Goal: Task Accomplishment & Management: Complete application form

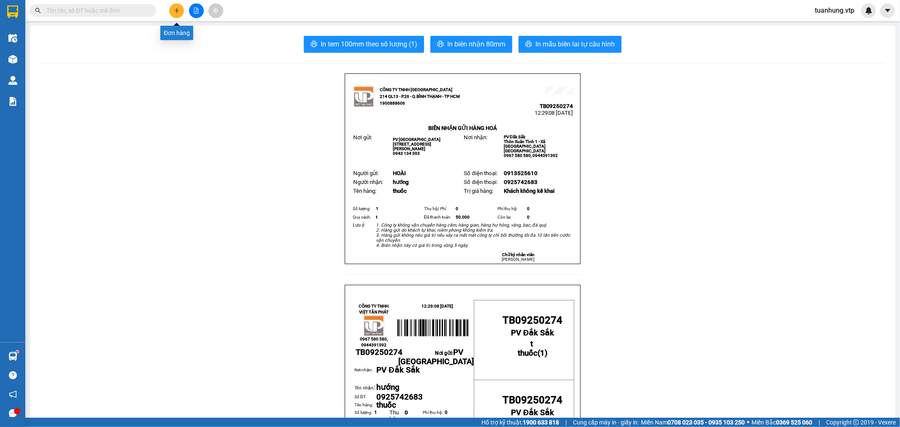
click at [178, 10] on icon "plus" at bounding box center [177, 11] width 6 height 6
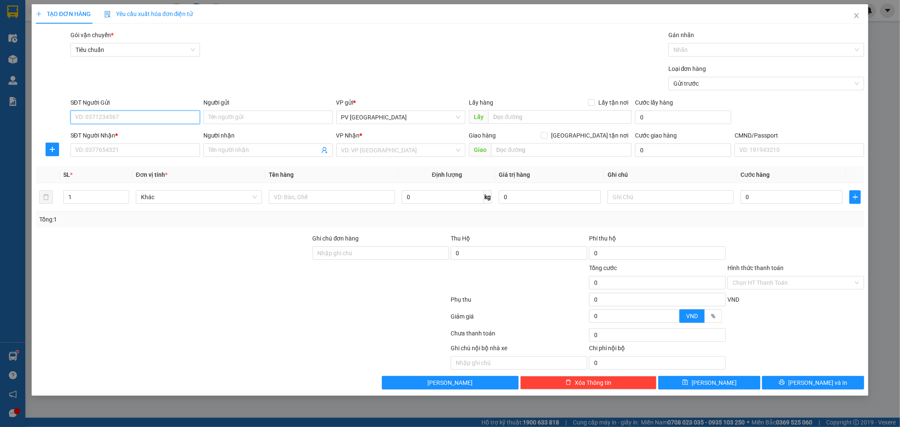
click at [168, 116] on input "SĐT Người Gửi" at bounding box center [135, 117] width 130 height 13
paste input "0918882443"
type input "0918882443"
click at [241, 124] on input "Người gửi" at bounding box center [268, 117] width 130 height 13
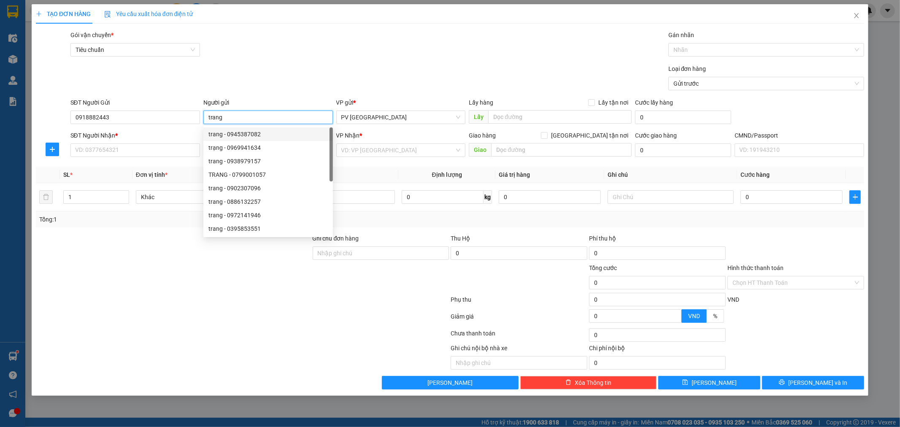
type input "trang"
type input "0945387082"
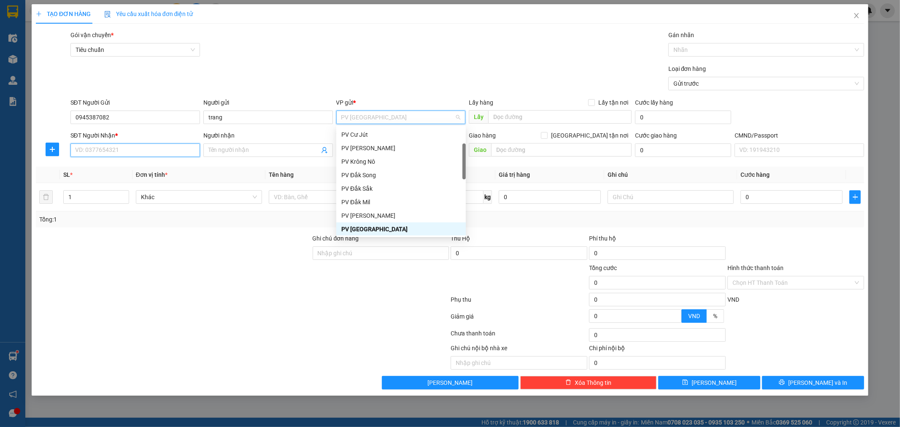
click at [154, 155] on input "SĐT Người Nhận *" at bounding box center [135, 149] width 130 height 13
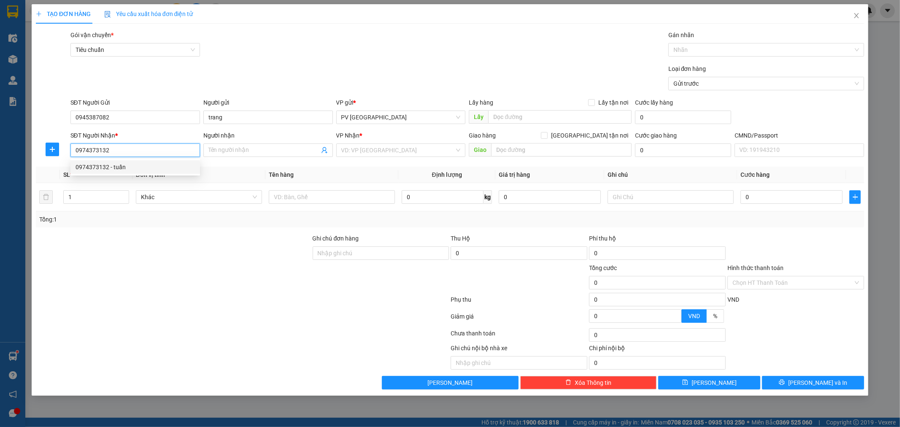
type input "0974373132"
type input "tuấn"
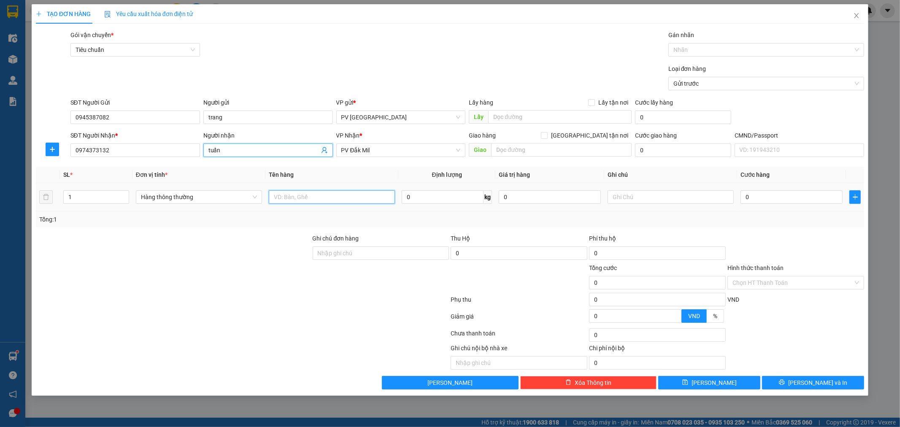
click at [305, 201] on input "text" at bounding box center [332, 196] width 126 height 13
type input "q áo"
type input "c"
type input "4"
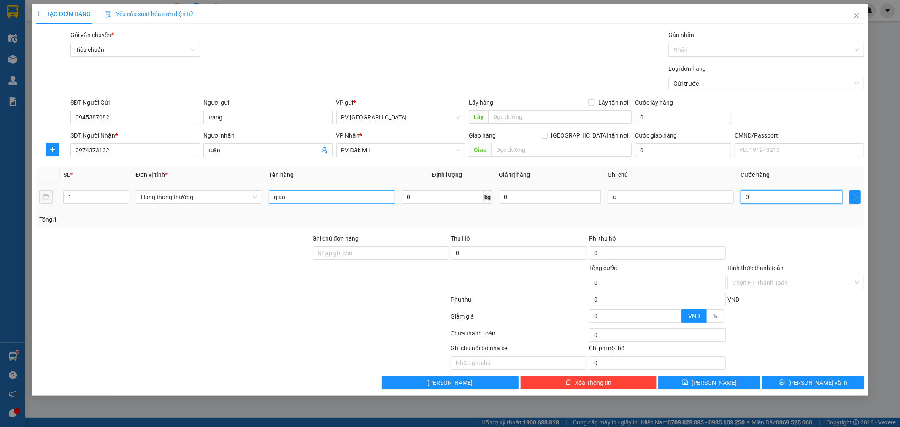
type input "4"
type input "40"
type input "400"
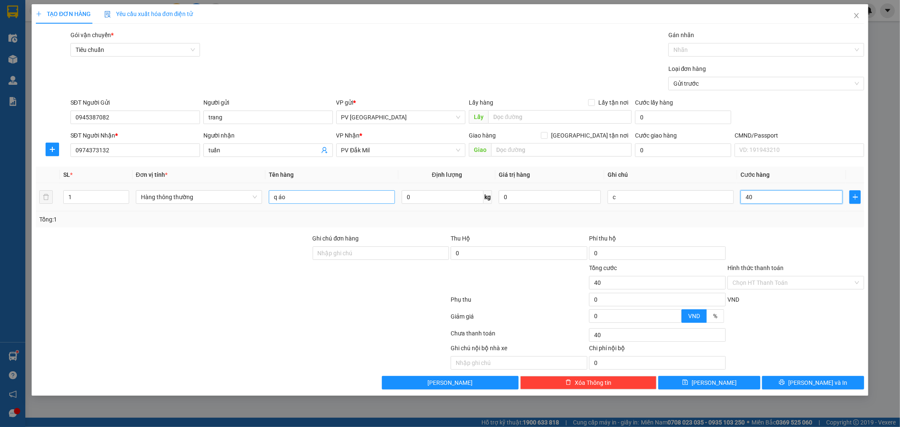
type input "400"
type input "4.000"
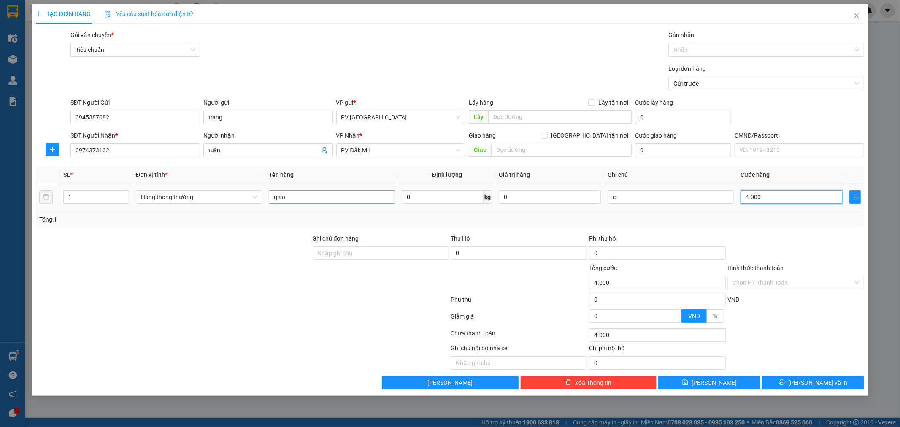
type input "40.000"
click at [785, 384] on icon "printer" at bounding box center [782, 382] width 6 height 6
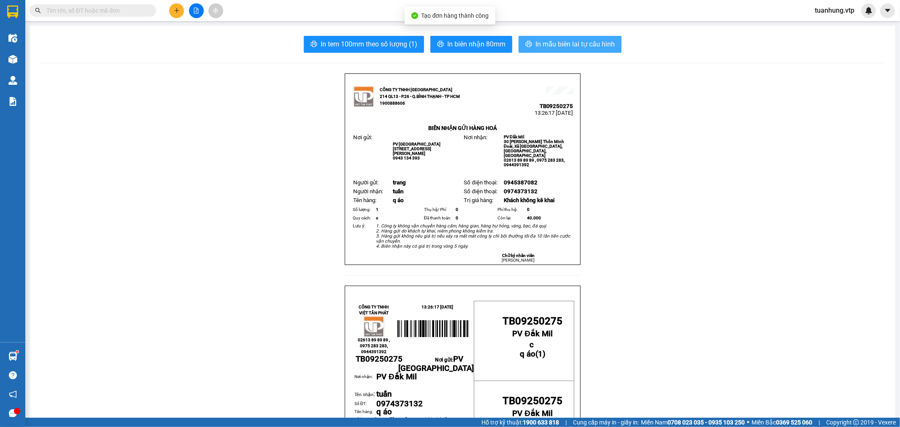
click at [584, 49] on span "In mẫu biên lai tự cấu hình" at bounding box center [574, 44] width 79 height 11
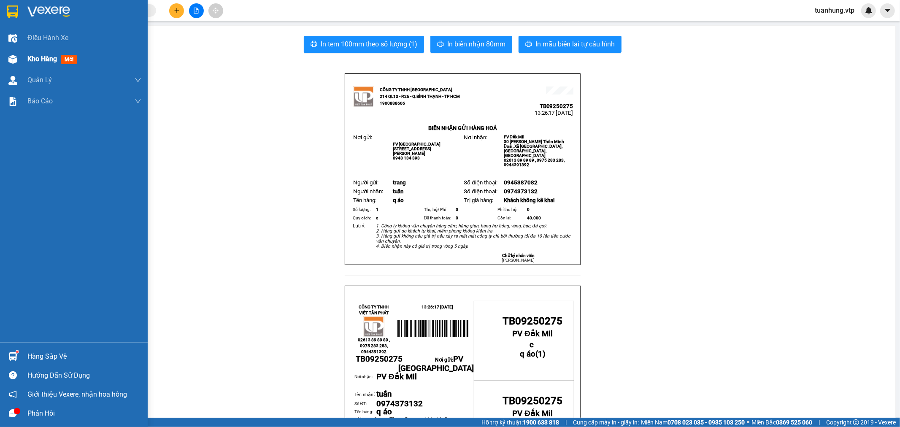
click at [19, 58] on div at bounding box center [12, 59] width 15 height 15
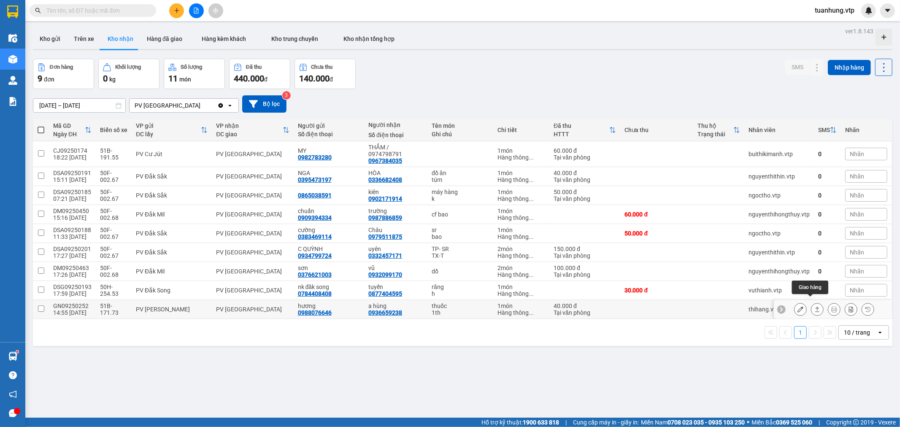
click at [814, 306] on icon at bounding box center [817, 309] width 6 height 6
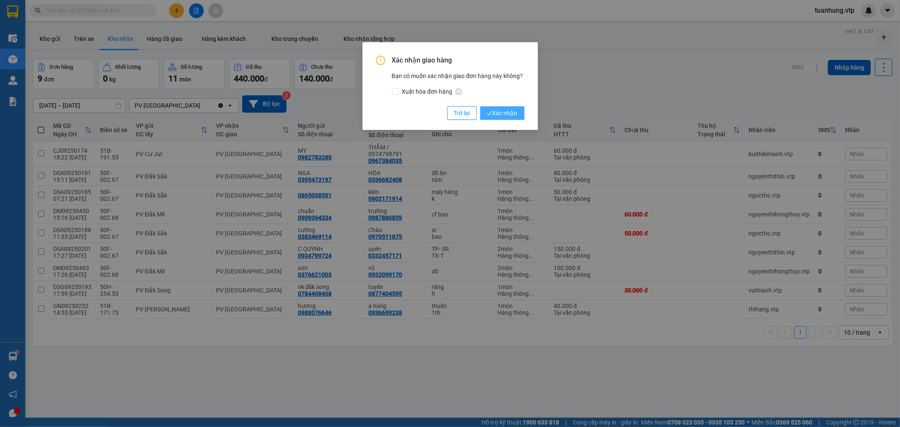
click at [515, 119] on button "Xác nhận" at bounding box center [502, 112] width 44 height 13
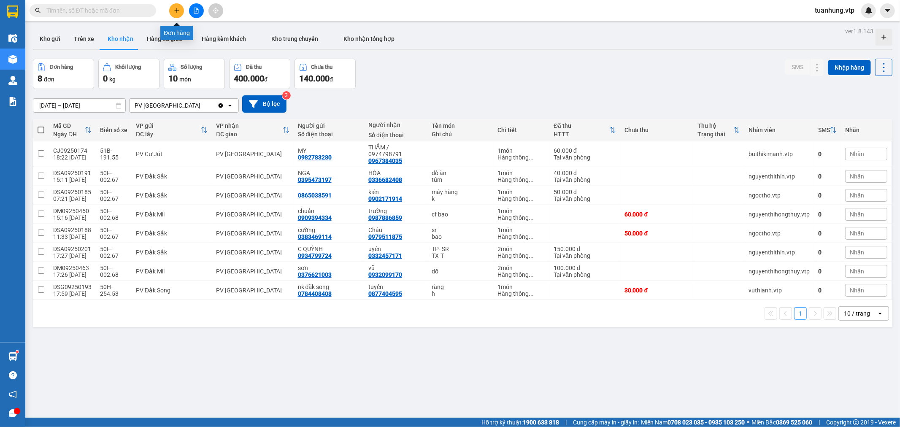
click at [175, 13] on button at bounding box center [176, 10] width 15 height 15
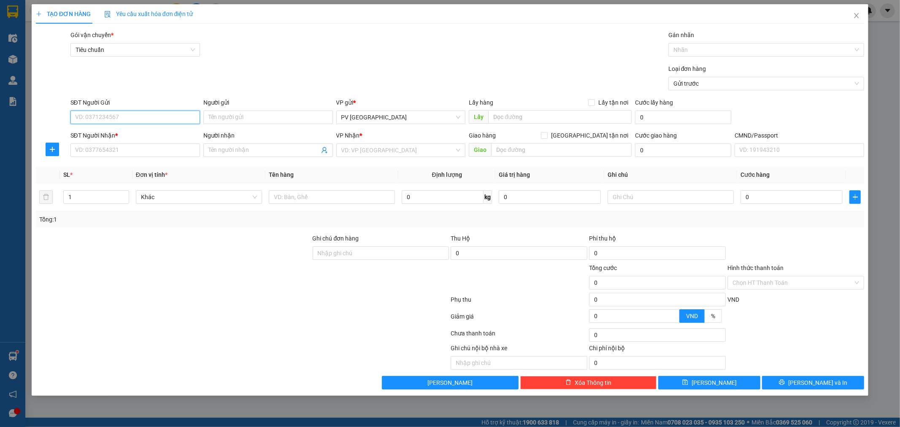
click at [181, 122] on input "SĐT Người Gửi" at bounding box center [135, 117] width 130 height 13
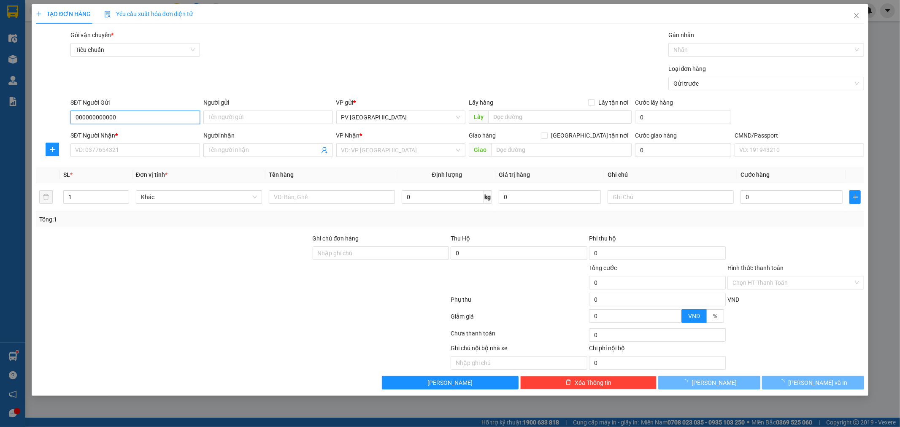
type input "000000000000"
type input "0834238383"
type input "nam"
type input "bốn huệ ( Đăk nang"
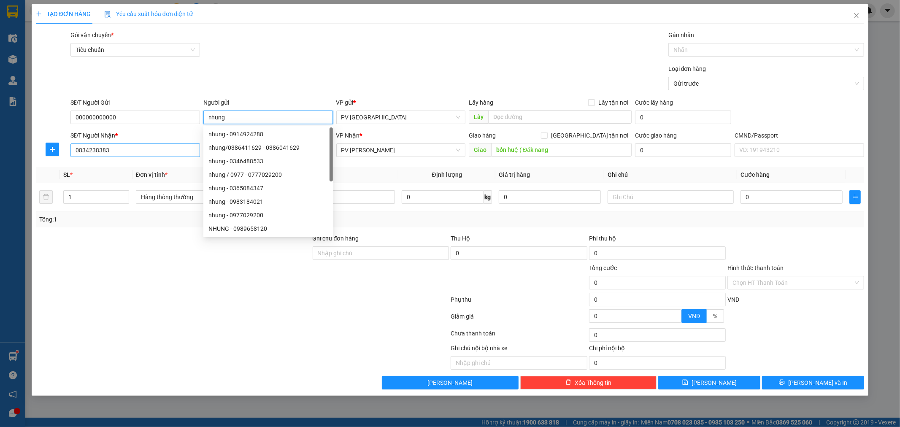
type input "nhung"
click at [144, 152] on input "0834238383" at bounding box center [135, 149] width 130 height 13
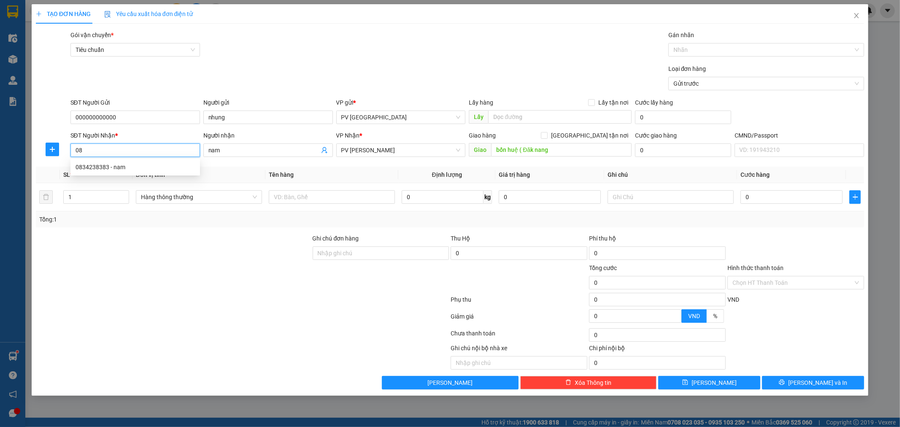
type input "0"
click at [108, 170] on div "0362307117 - huyền" at bounding box center [135, 166] width 119 height 9
type input "0362307117"
type input "huyền"
checkbox input "true"
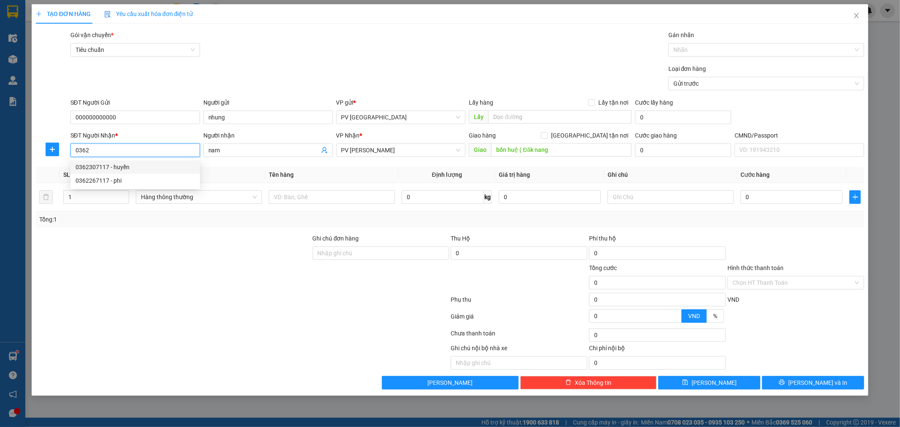
type input "[GEOGRAPHIC_DATA] tận nơi"
type input "250.000"
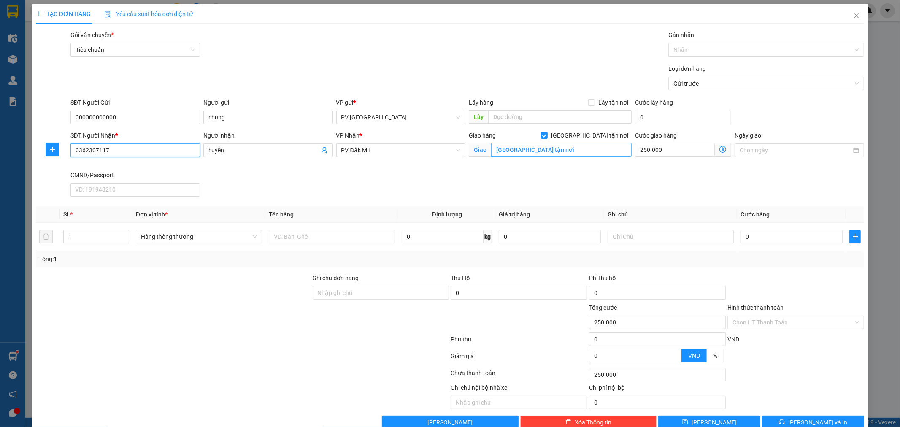
type input "0362307117"
click at [665, 177] on div "SĐT Người Nhận * 0362307117 Người nhận huyền VP Nhận * PV Đắk Mil Giao hàng [GE…" at bounding box center [467, 165] width 797 height 69
drag, startPoint x: 677, startPoint y: 188, endPoint x: 701, endPoint y: 158, distance: 38.1
click at [682, 184] on div "SĐT Người Nhận * 0362307117 Người nhận huyền VP Nhận * PV Đắk Mil Giao hàng [GE…" at bounding box center [467, 165] width 797 height 69
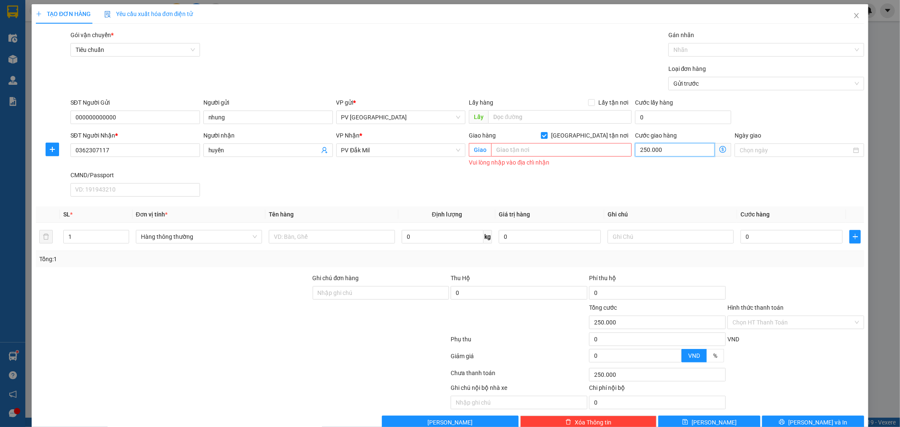
click at [704, 145] on input "250.000" at bounding box center [675, 149] width 80 height 13
type input "0"
click at [687, 185] on div "SĐT Người Nhận * 0362307117 Người nhận huyền VP Nhận * PV Đắk Mil Giao hàng [GE…" at bounding box center [467, 165] width 797 height 69
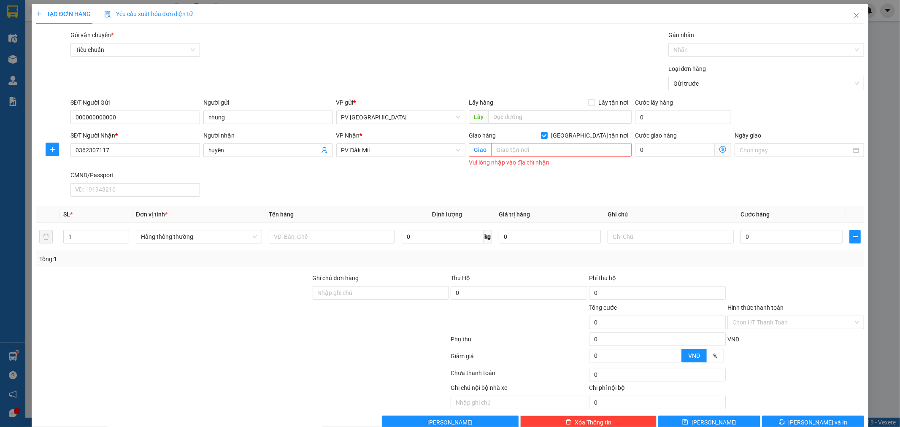
click at [442, 167] on div "VP Nhận * PV Đắk Mil" at bounding box center [401, 151] width 133 height 40
click at [547, 134] on input "[GEOGRAPHIC_DATA] tận nơi" at bounding box center [544, 135] width 6 height 6
checkbox input "false"
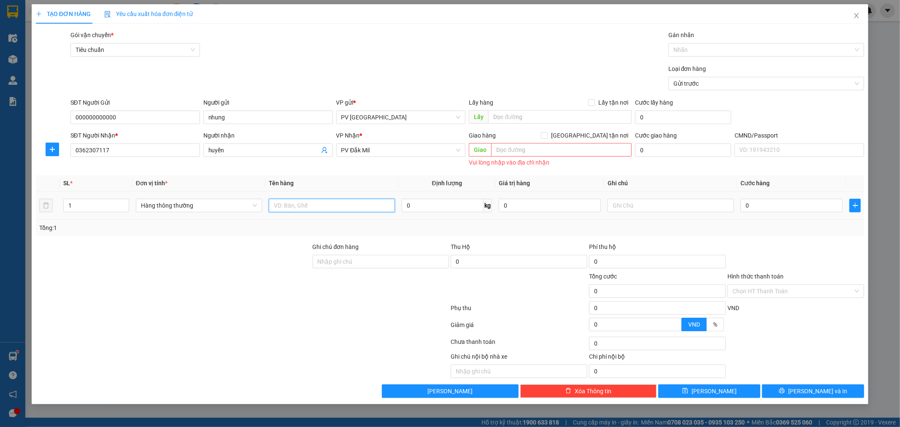
click at [310, 205] on input "text" at bounding box center [332, 205] width 126 height 13
type input "móc"
click at [398, 281] on div at bounding box center [381, 287] width 138 height 30
click at [766, 208] on input "0" at bounding box center [791, 205] width 102 height 13
type input "5"
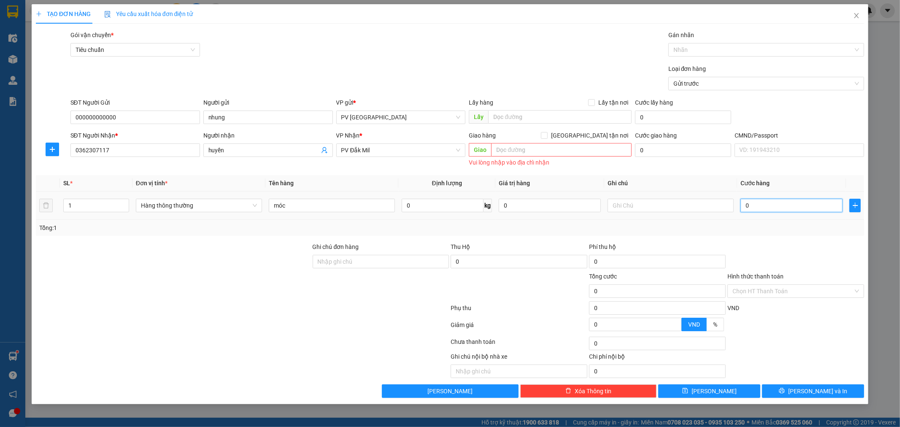
type input "5"
type input "50"
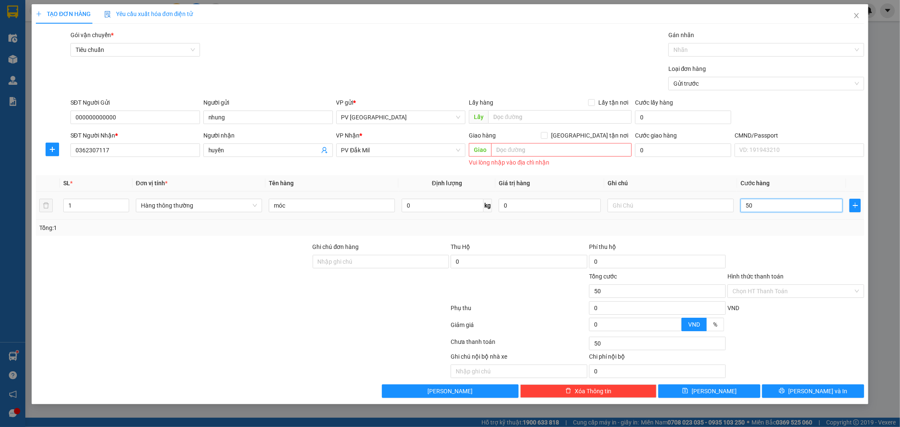
type input "500"
type input "5.000"
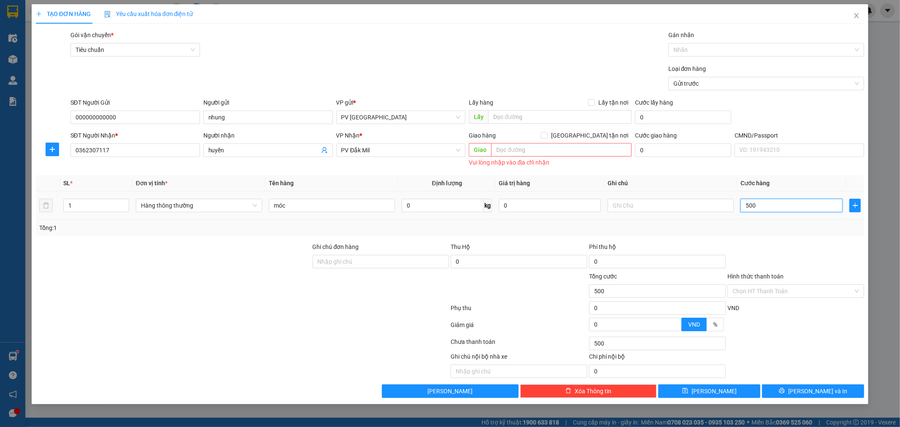
type input "5.000"
type input "50.000"
type input "50.000t"
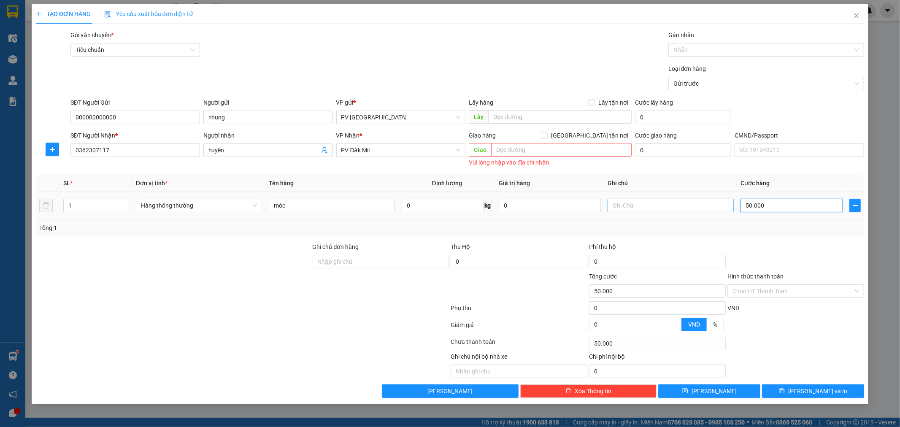
type input "0"
click at [857, 289] on div "Chọn HT Thanh Toán" at bounding box center [795, 290] width 137 height 13
type input "0"
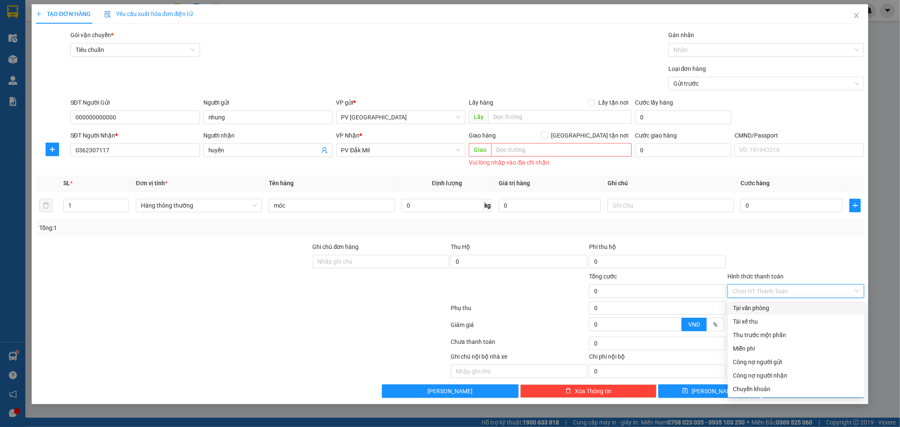
click at [837, 306] on div "Tại văn phòng" at bounding box center [796, 307] width 127 height 9
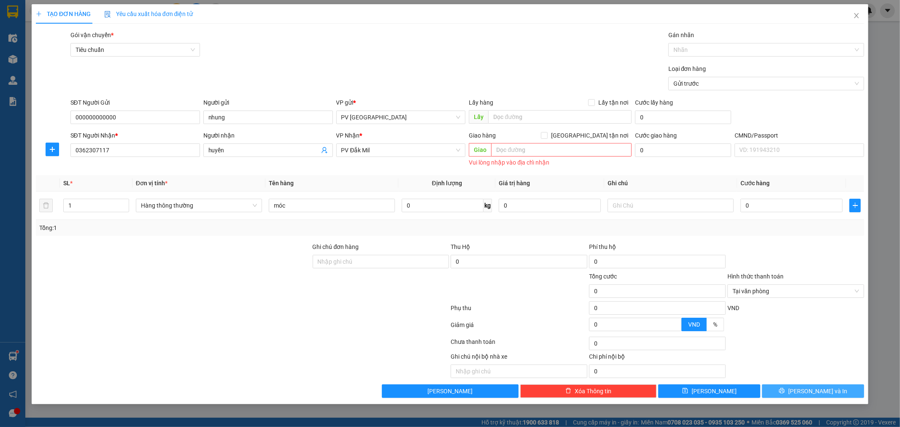
click at [838, 390] on button "[PERSON_NAME] và In" at bounding box center [813, 390] width 102 height 13
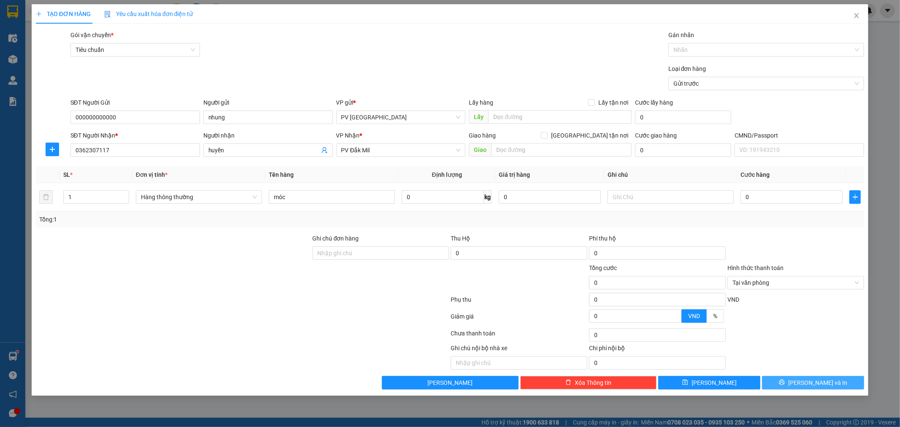
click at [815, 382] on span "[PERSON_NAME] và In" at bounding box center [817, 382] width 59 height 9
click at [879, 21] on icon "close" at bounding box center [877, 22] width 6 height 6
click at [742, 200] on input "0" at bounding box center [791, 196] width 102 height 13
type input "5"
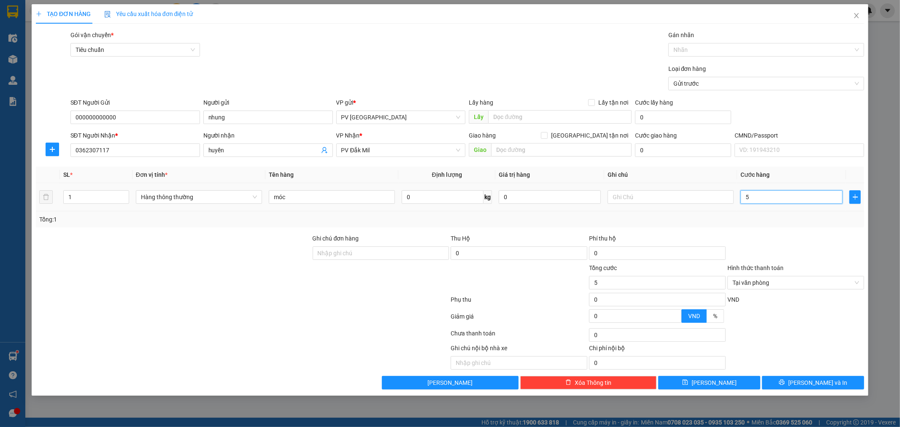
type input "50"
type input "500"
type input "5.000"
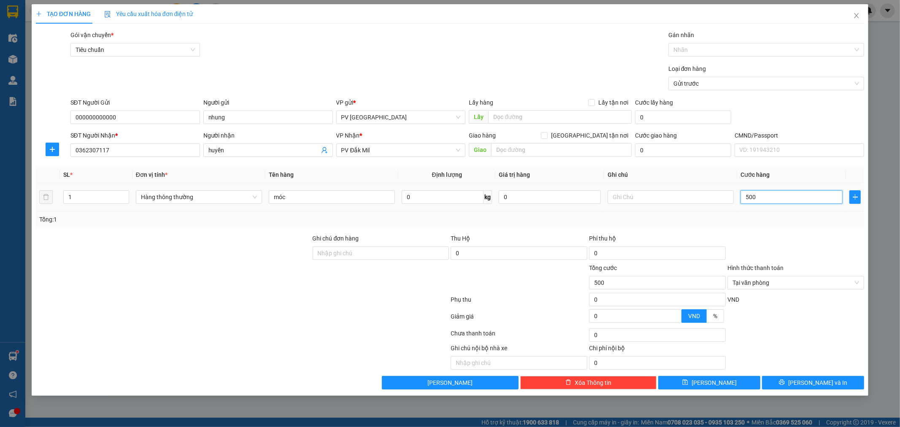
type input "5.000"
type input "50.000"
click at [820, 386] on span "[PERSON_NAME] và In" at bounding box center [817, 382] width 59 height 9
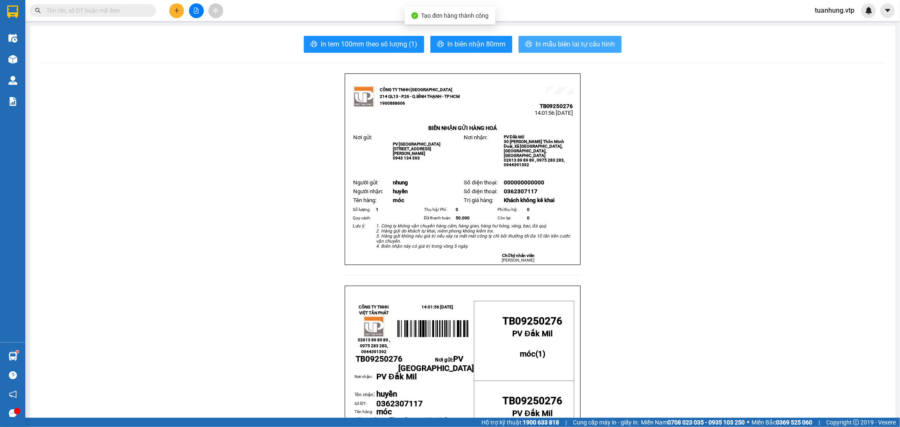
click at [557, 49] on span "In mẫu biên lai tự cấu hình" at bounding box center [574, 44] width 79 height 11
drag, startPoint x: 114, startPoint y: 120, endPoint x: 146, endPoint y: 130, distance: 33.5
click at [180, 13] on button at bounding box center [176, 10] width 15 height 15
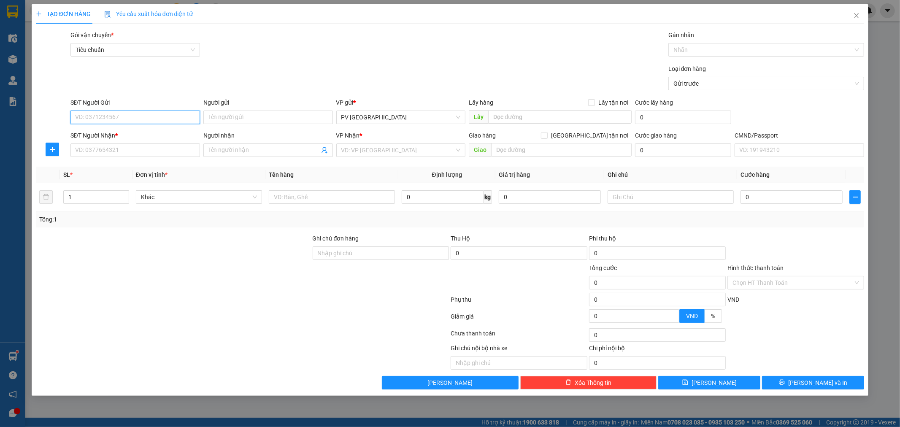
click at [183, 122] on input "SĐT Người Gửi" at bounding box center [135, 117] width 130 height 13
click at [167, 130] on div "0905530905 - nam" at bounding box center [135, 134] width 119 height 9
type input "0905530905"
type input "nam"
type input "0975246535"
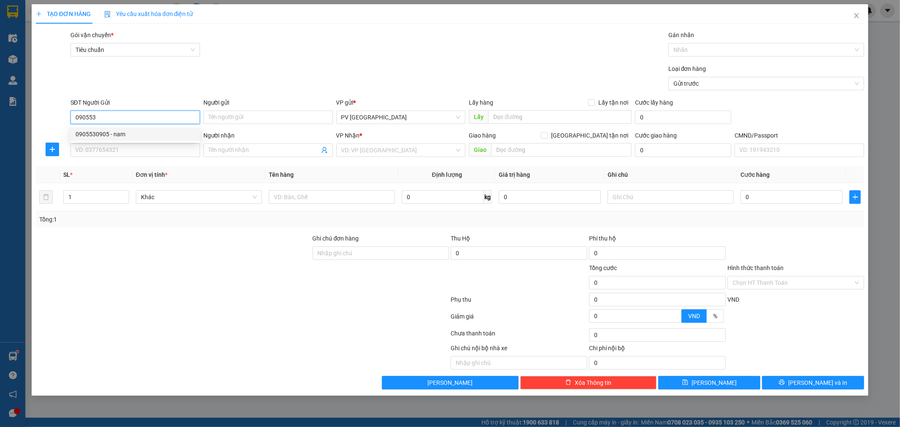
type input "trâm"
type input "cục đen"
type input "0905530905"
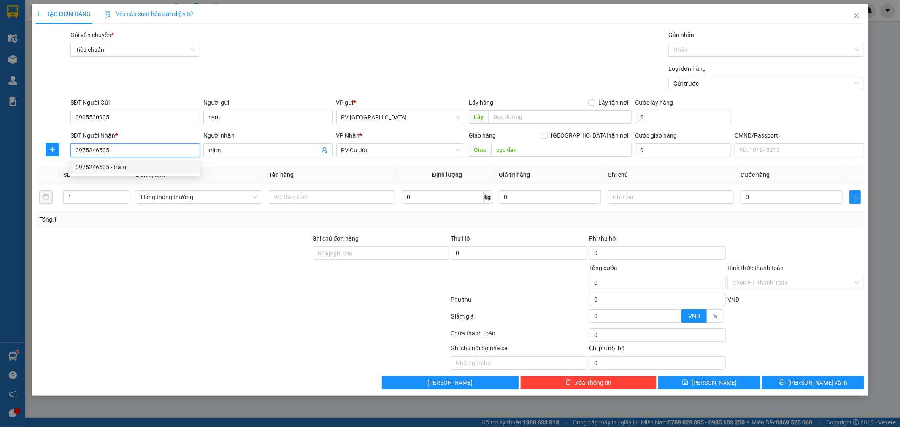
drag, startPoint x: 112, startPoint y: 152, endPoint x: 61, endPoint y: 166, distance: 52.5
click at [61, 166] on div "Transit Pickup Surcharge Ids Transit Deliver Surcharge Ids Transit Deliver Surc…" at bounding box center [450, 209] width 828 height 359
click at [97, 169] on div "0975246535 - trâm" at bounding box center [135, 166] width 119 height 9
type input "0975246535"
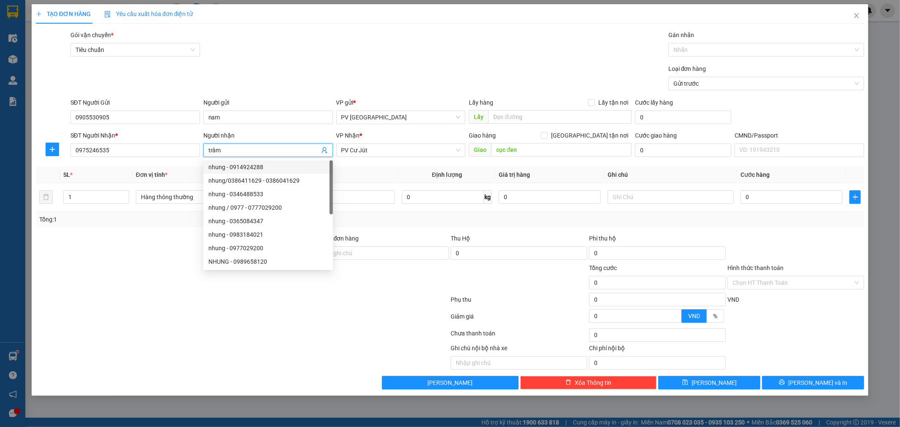
drag, startPoint x: 235, startPoint y: 151, endPoint x: 197, endPoint y: 165, distance: 41.0
click at [197, 165] on div "Transit Pickup Surcharge Ids Transit Deliver Surcharge Ids Transit Deliver Surc…" at bounding box center [450, 209] width 828 height 359
type input "d"
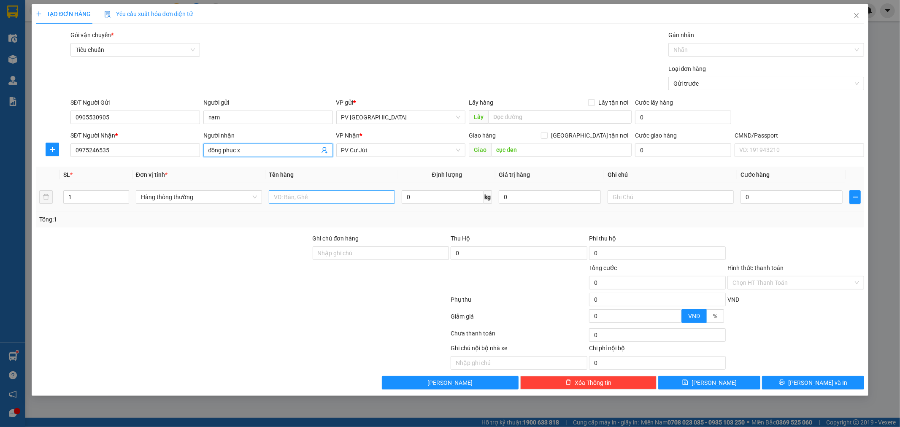
type input "đồng phục x"
click at [300, 200] on input "text" at bounding box center [332, 196] width 126 height 13
type input "q áo"
type input "c"
type input "4"
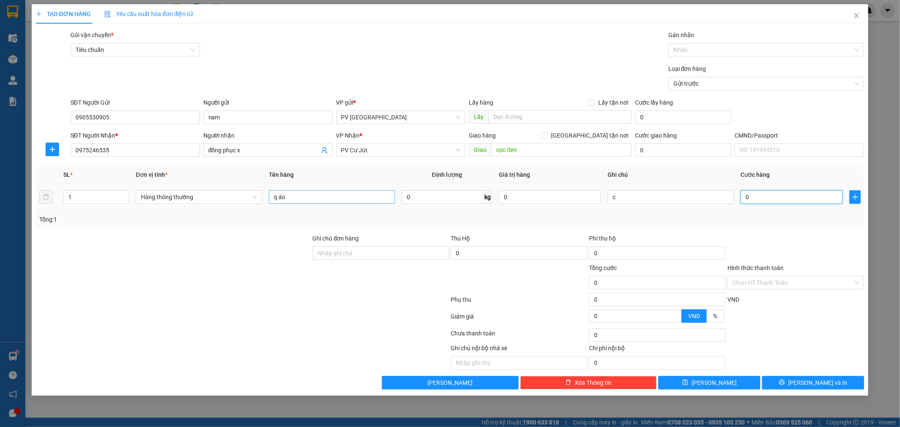
type input "4"
type input "40"
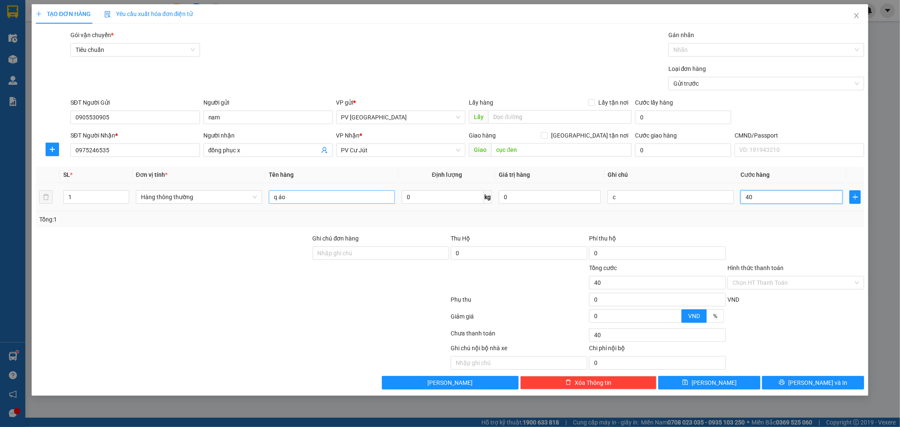
type input "400"
type input "4.000"
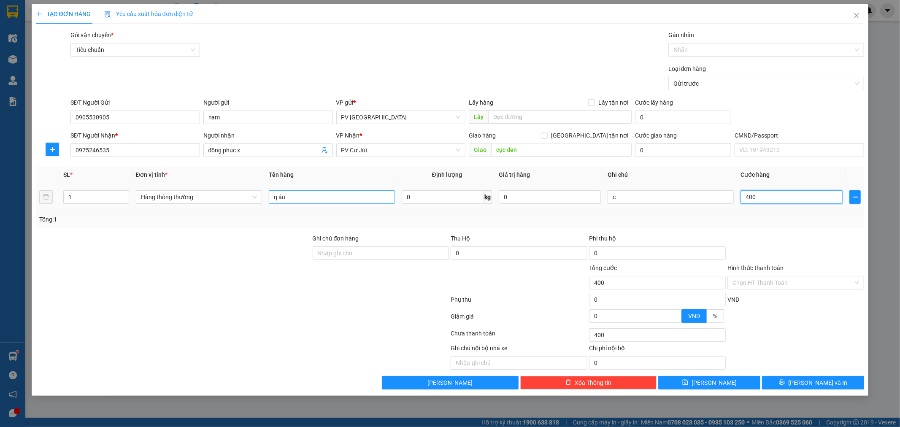
type input "4.000"
type input "40.000"
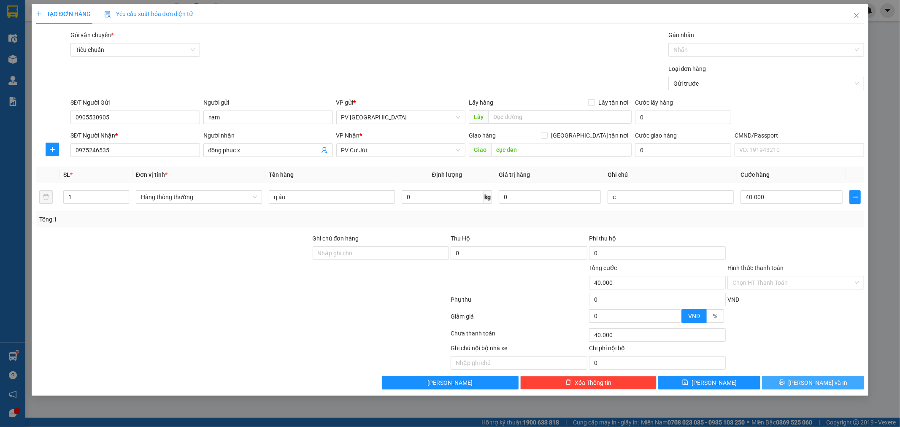
click at [809, 385] on span "[PERSON_NAME] và In" at bounding box center [817, 382] width 59 height 9
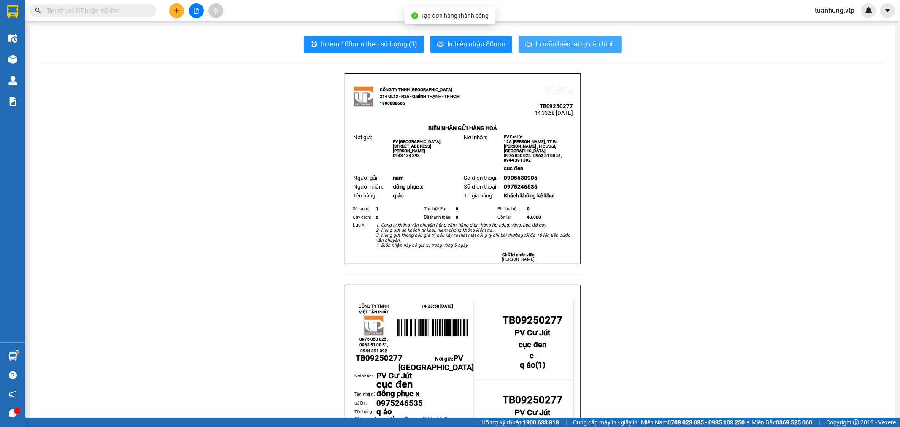
click at [536, 45] on span "In mẫu biên lai tự cấu hình" at bounding box center [574, 44] width 79 height 11
click at [170, 10] on button at bounding box center [176, 10] width 15 height 15
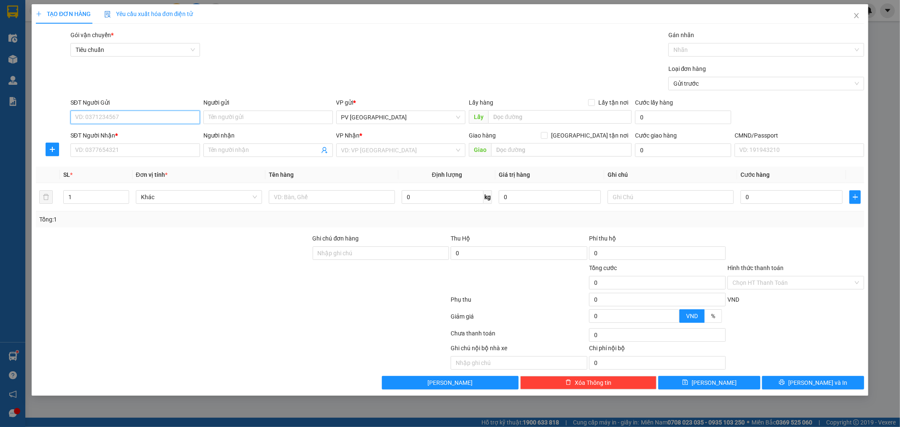
click at [176, 116] on input "SĐT Người Gửi" at bounding box center [135, 117] width 130 height 13
click at [86, 115] on input "090499" at bounding box center [135, 117] width 130 height 13
click at [113, 133] on div "0909499418 - hồng" at bounding box center [135, 134] width 119 height 9
type input "0909499418"
type input "hồng"
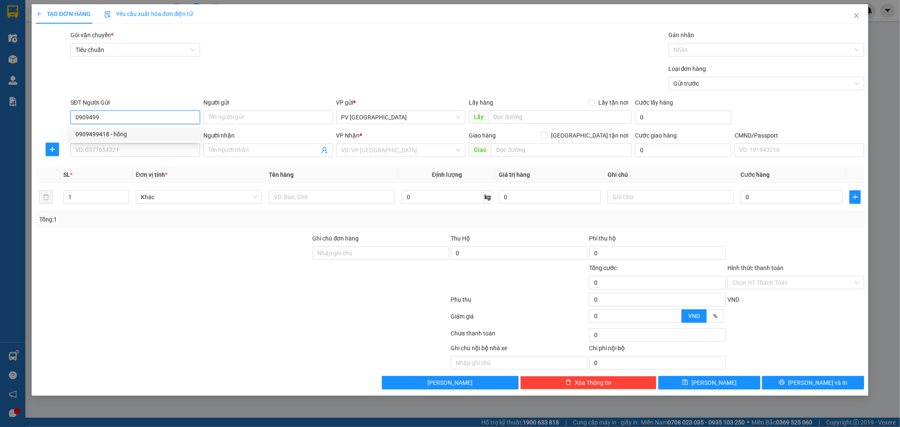
type input "0825656788"
type input "ĐỨC ANH"
type input "N3 kiến đức"
type input "0909499418"
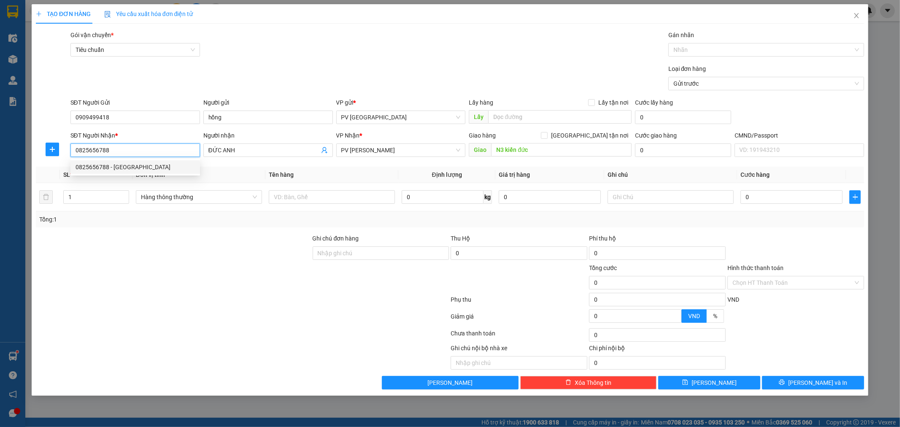
drag, startPoint x: 167, startPoint y: 149, endPoint x: 159, endPoint y: 155, distance: 10.4
click at [159, 155] on input "0825656788" at bounding box center [135, 149] width 130 height 13
drag, startPoint x: 104, startPoint y: 170, endPoint x: 54, endPoint y: 193, distance: 54.9
click at [48, 206] on div "Transit Pickup Surcharge Ids Transit Deliver Surcharge Ids Transit Deliver Surc…" at bounding box center [450, 209] width 828 height 359
click at [130, 168] on div "0919170189 - tư/ok" at bounding box center [135, 166] width 119 height 9
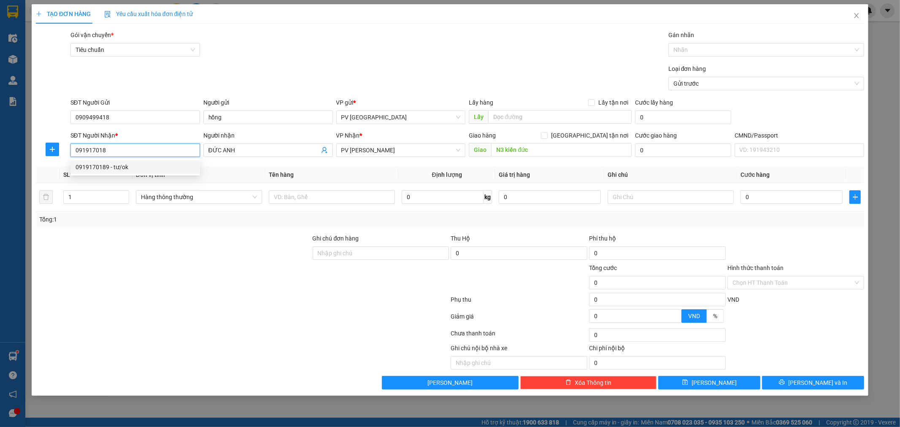
type input "0919170189"
type input "tư/ok"
type input "0919170189"
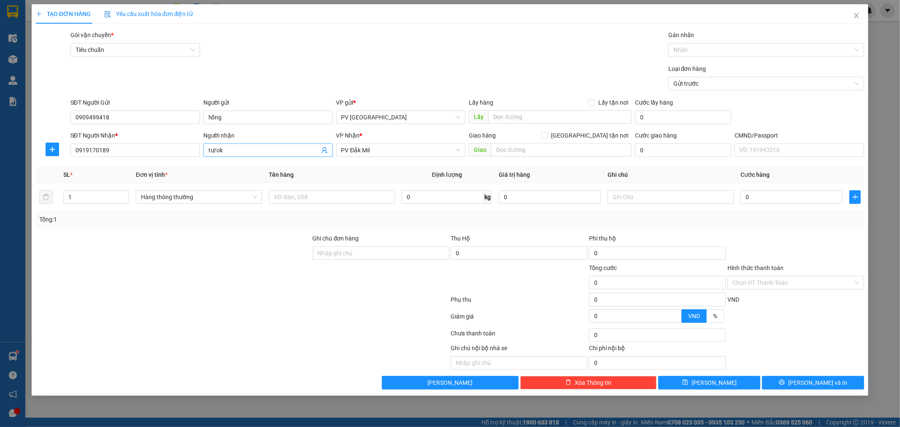
click at [229, 148] on input "tư/ok" at bounding box center [263, 150] width 111 height 9
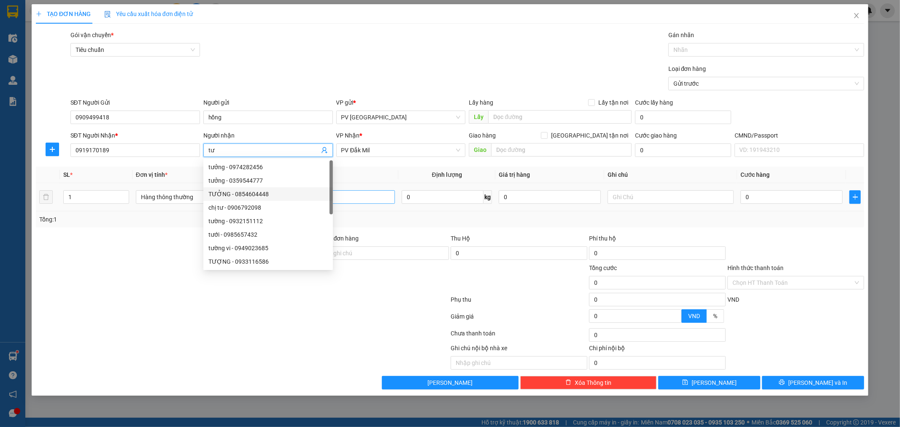
type input "tư"
click at [355, 196] on input "text" at bounding box center [332, 196] width 126 height 13
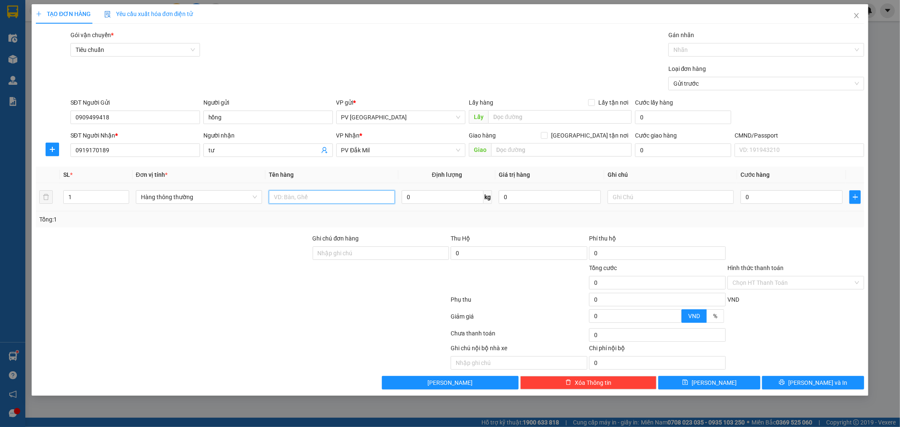
type input "d"
type input "đề can"
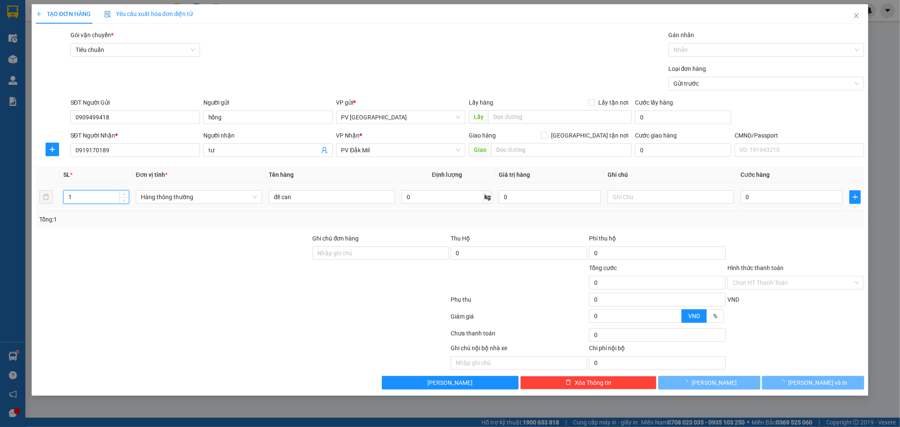
click at [81, 195] on input "1" at bounding box center [96, 197] width 65 height 13
type input "0"
type input "2"
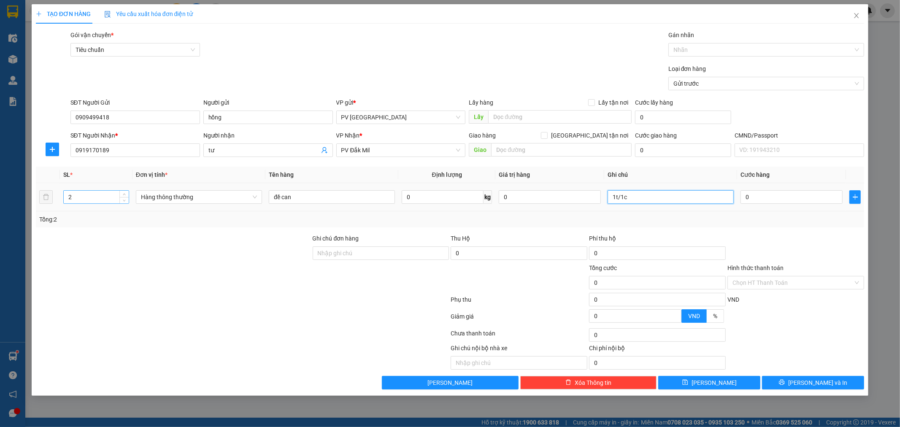
type input "1t/1c"
type input "1"
type input "10"
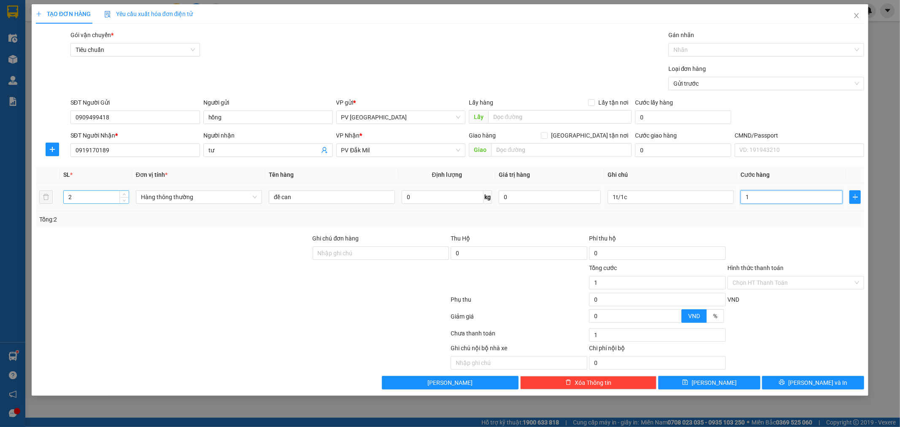
type input "10"
type input "100"
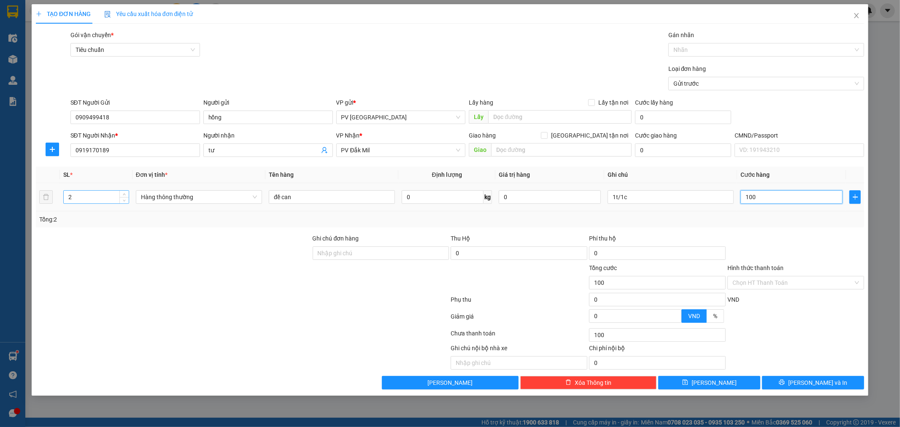
type input "1.000"
type input "10.000"
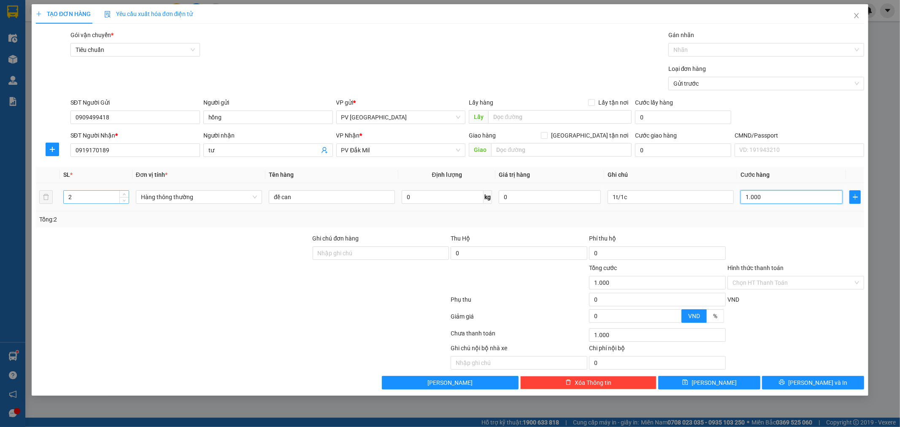
type input "10.000"
type input "100.000"
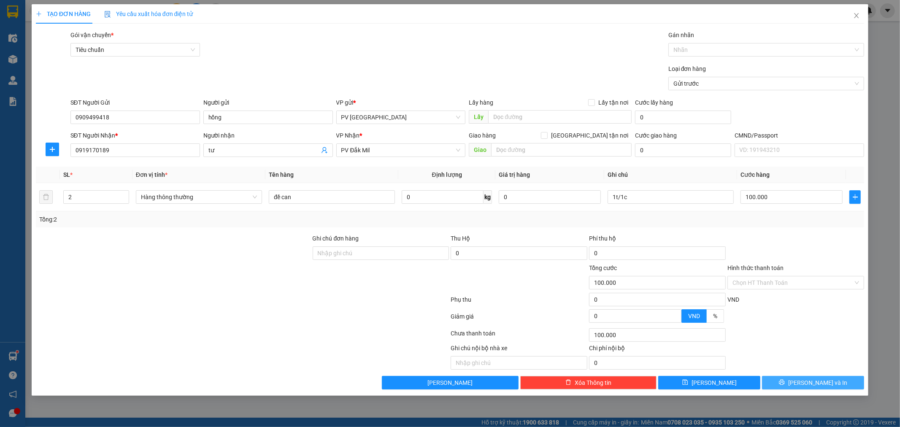
click at [811, 386] on span "[PERSON_NAME] và In" at bounding box center [817, 382] width 59 height 9
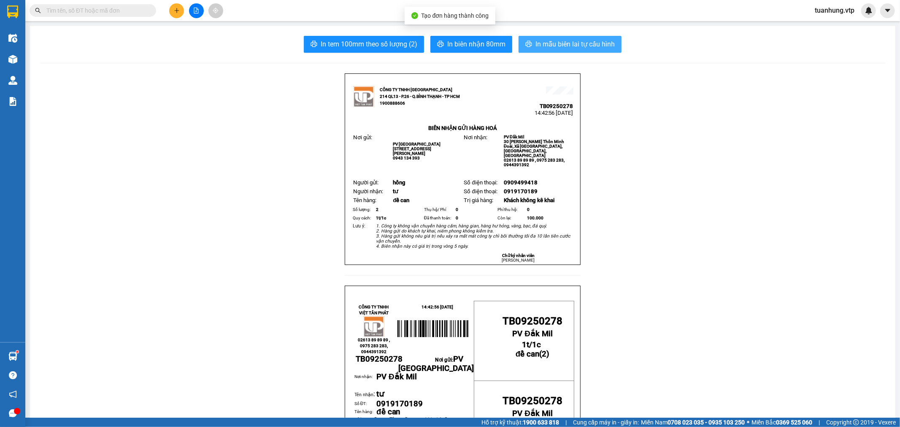
click at [570, 40] on span "In mẫu biên lai tự cấu hình" at bounding box center [574, 44] width 79 height 11
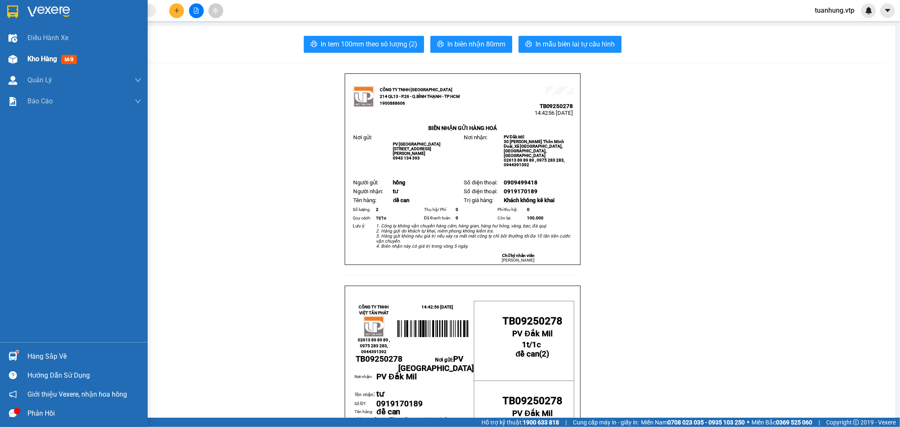
click at [17, 60] on div at bounding box center [12, 59] width 15 height 15
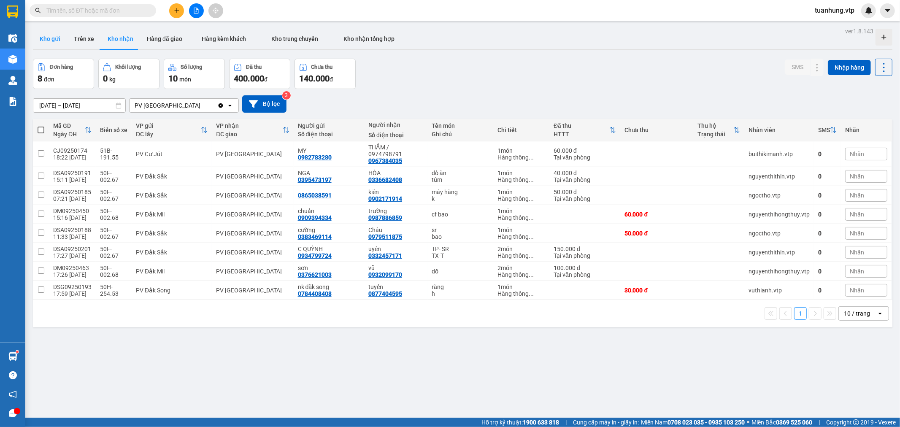
click at [43, 35] on button "Kho gửi" at bounding box center [50, 39] width 34 height 20
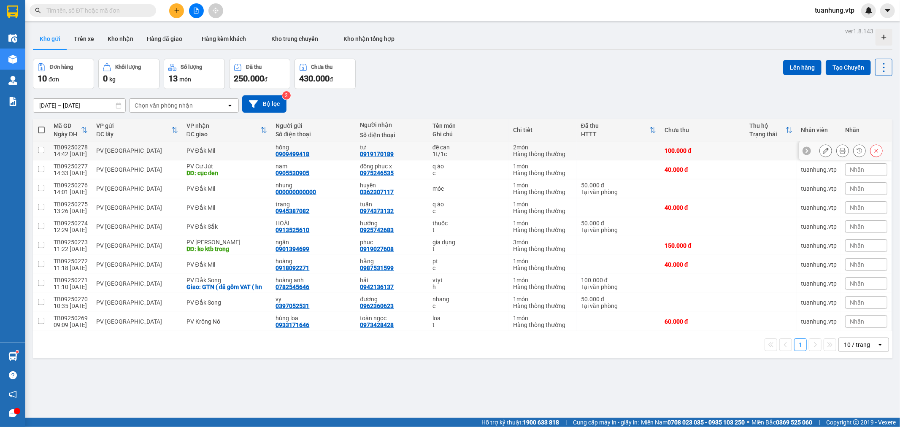
click at [307, 152] on div "hồng 0909499418" at bounding box center [313, 150] width 76 height 13
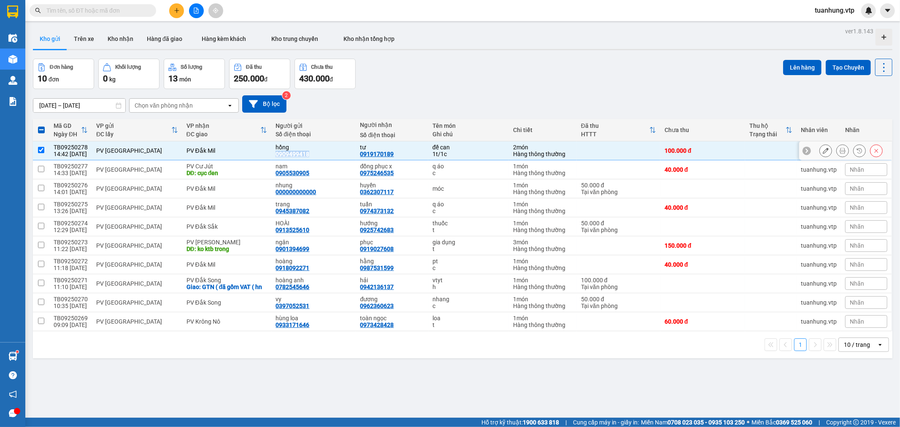
drag, startPoint x: 306, startPoint y: 153, endPoint x: 269, endPoint y: 154, distance: 36.7
click at [271, 154] on td "hồng 0909499418" at bounding box center [313, 150] width 84 height 19
checkbox input "false"
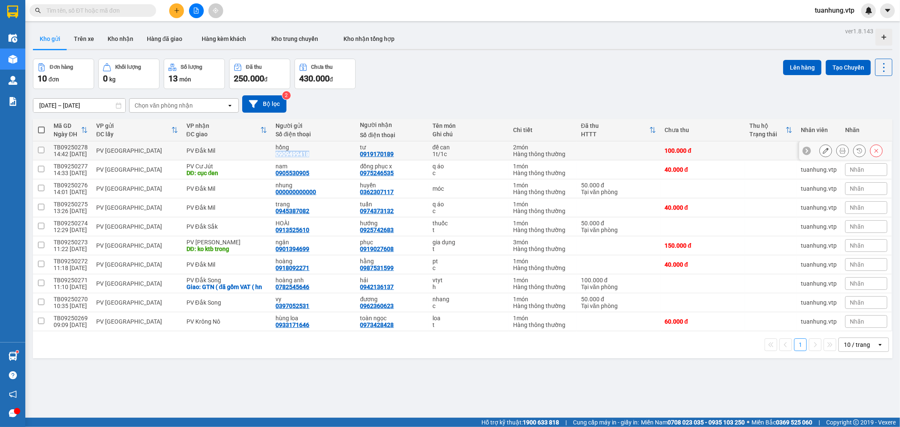
copy div "0909499418"
click at [176, 13] on icon "plus" at bounding box center [177, 11] width 6 height 6
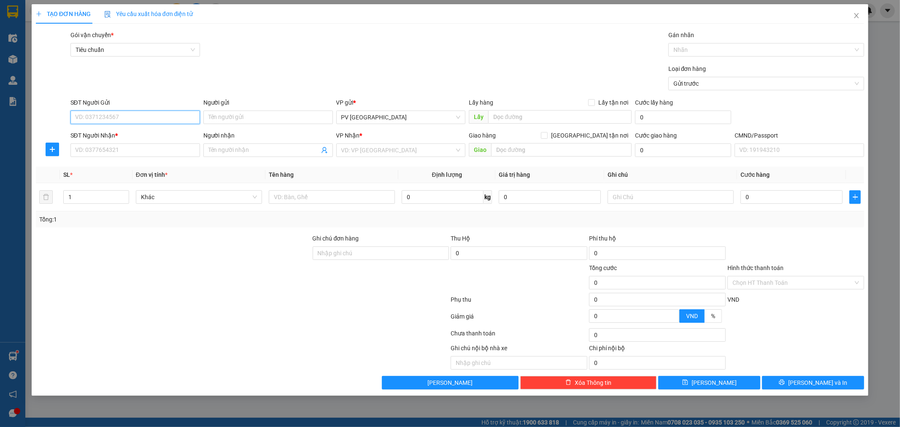
click at [159, 119] on input "SĐT Người Gửi" at bounding box center [135, 117] width 130 height 13
paste input "0909499418"
type input "0909499418"
click at [128, 143] on input "SĐT Người Nhận *" at bounding box center [135, 149] width 130 height 13
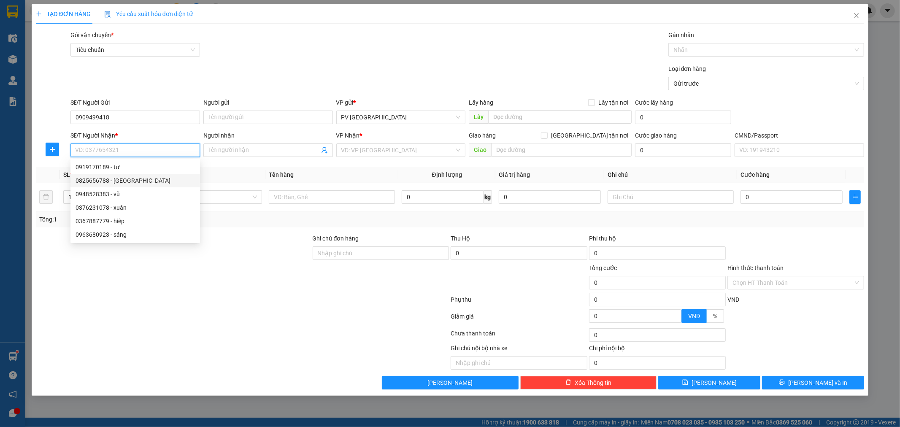
click at [121, 177] on div "0825656788 - [GEOGRAPHIC_DATA]" at bounding box center [135, 180] width 119 height 9
type input "0825656788"
type input "ĐỨC ANH"
type input "N3 kiến đức"
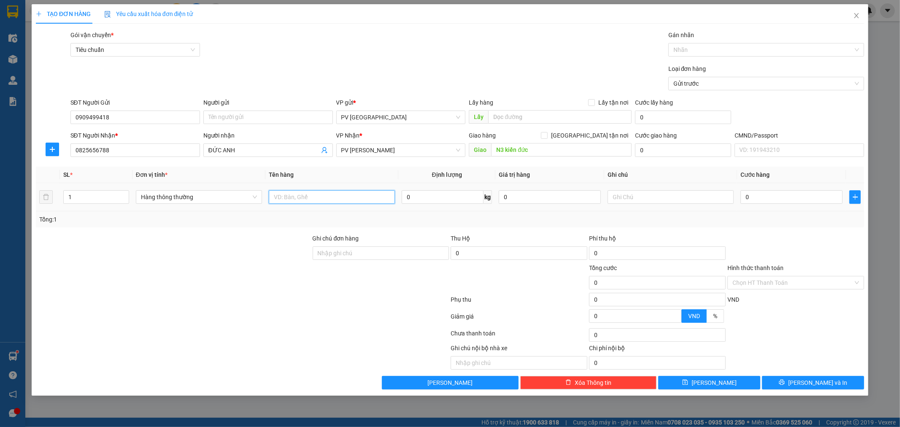
click at [360, 197] on input "text" at bounding box center [332, 196] width 126 height 13
type input "d"
type input "đề can"
type input "cây"
type input "1"
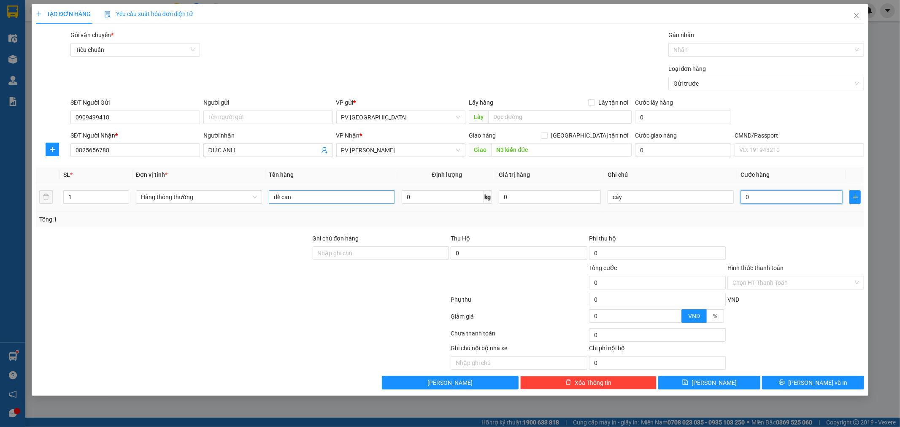
type input "1"
type input "10"
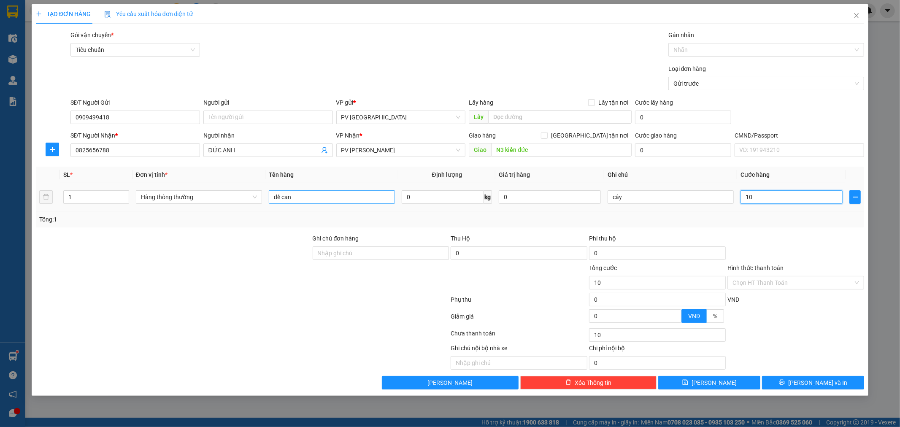
type input "100"
type input "1.000"
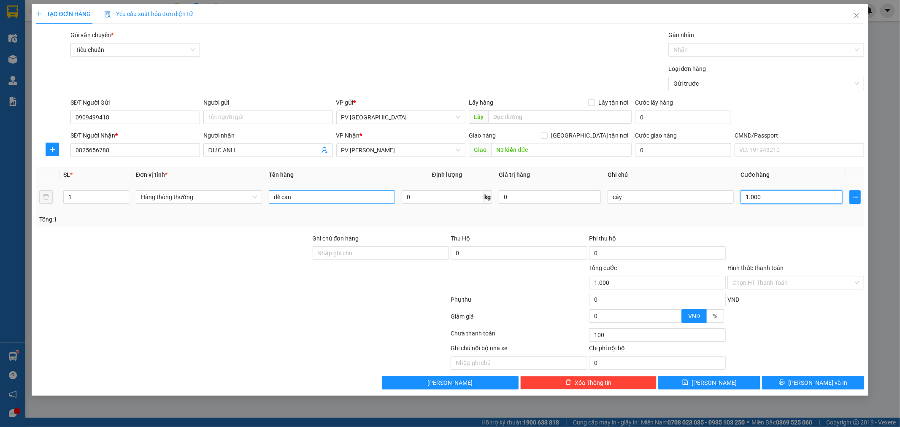
type input "1.000"
type input "10.000"
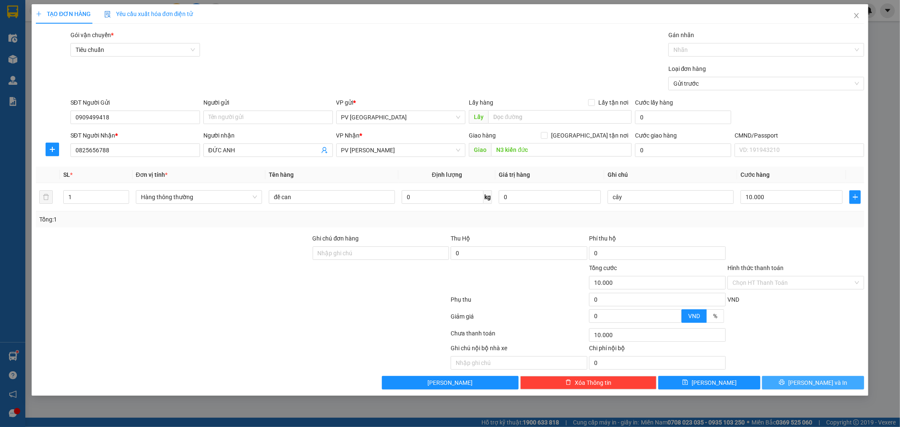
click at [785, 384] on icon "printer" at bounding box center [781, 382] width 5 height 5
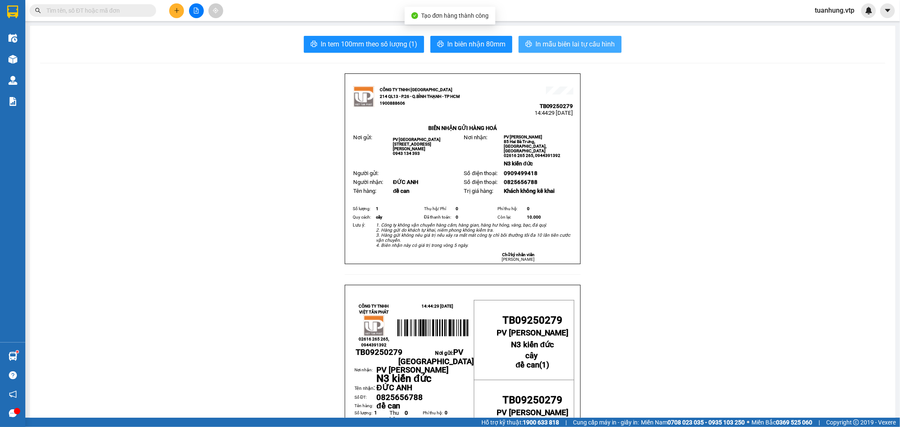
click at [542, 39] on span "In mẫu biên lai tự cấu hình" at bounding box center [574, 44] width 79 height 11
click at [181, 11] on button at bounding box center [176, 10] width 15 height 15
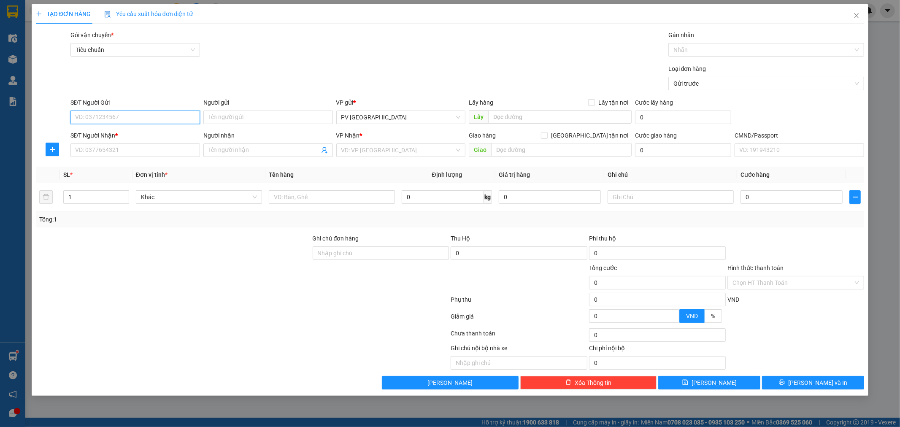
click at [195, 115] on input "SĐT Người Gửi" at bounding box center [135, 117] width 130 height 13
click at [153, 136] on div "0932099170 - vũ" at bounding box center [135, 134] width 119 height 9
type input "0932099170"
type input "vũ"
type input "0935861967"
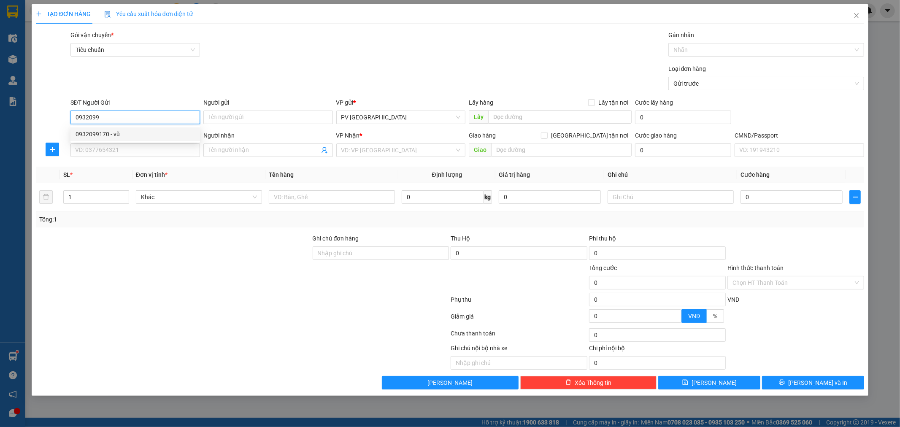
type input "tx"
type input "0932099170"
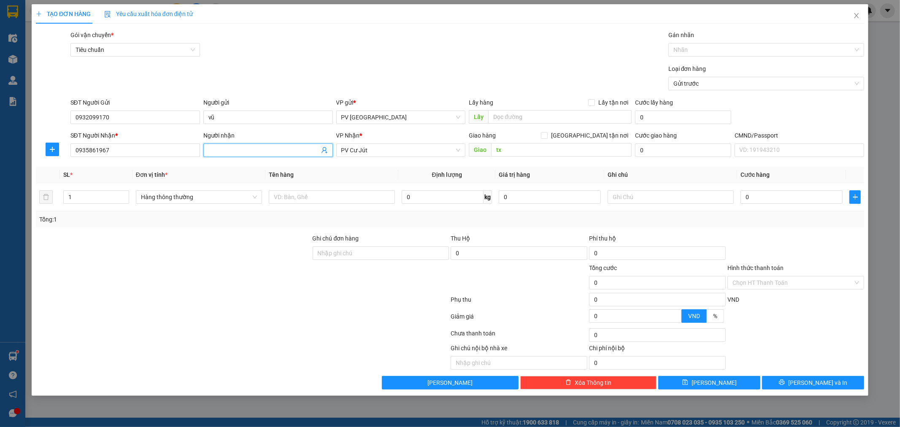
click at [266, 151] on input "Người nhận" at bounding box center [263, 150] width 111 height 9
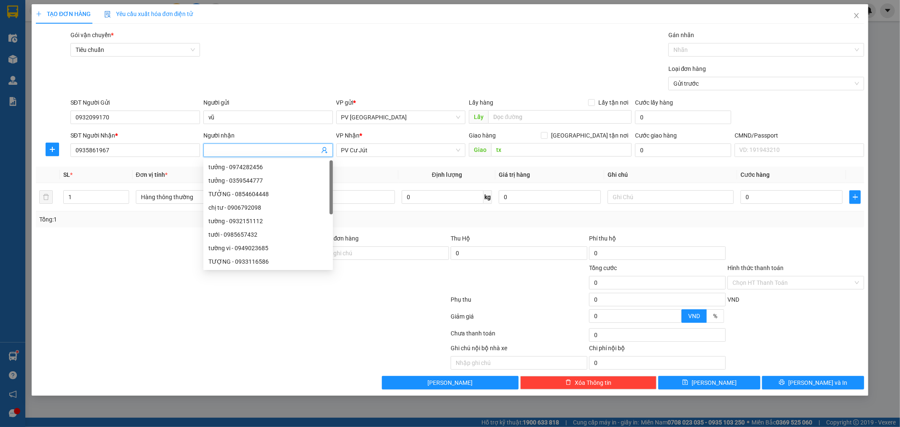
type input "d"
type input "đ"
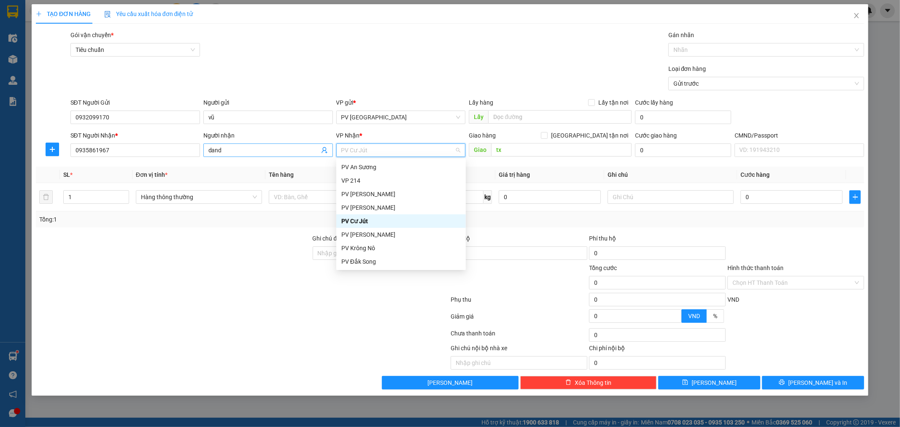
click at [266, 151] on input "dand" at bounding box center [263, 150] width 111 height 9
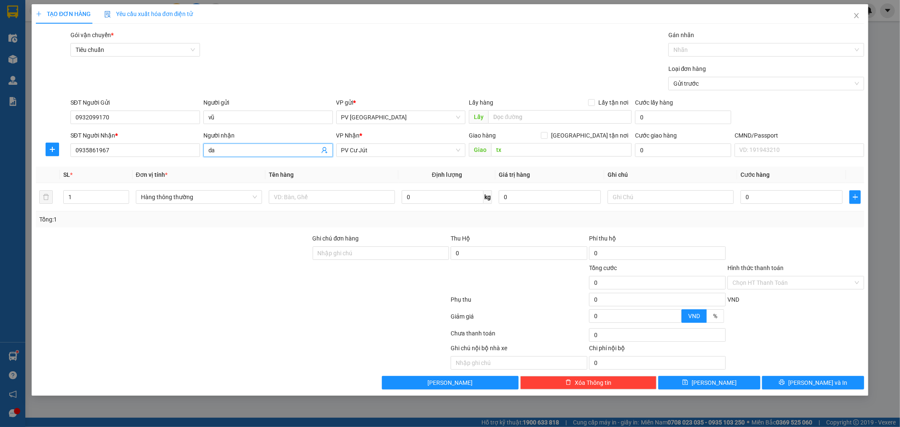
type input "d"
type input "đàn"
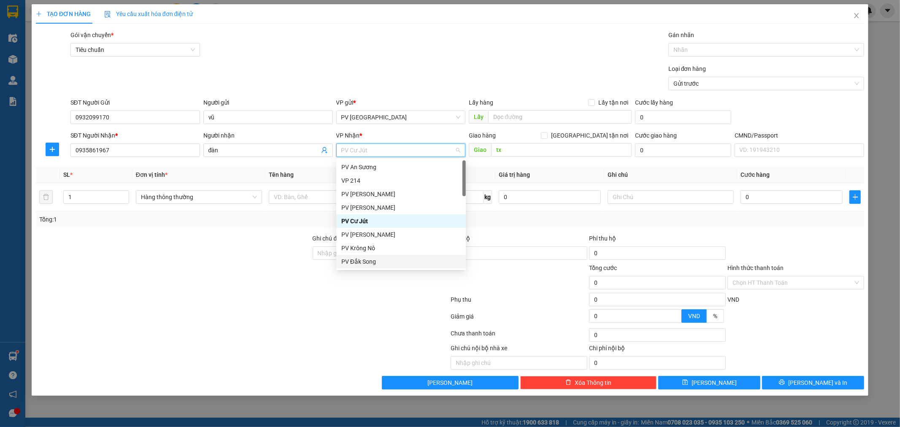
click at [332, 302] on div at bounding box center [242, 301] width 415 height 17
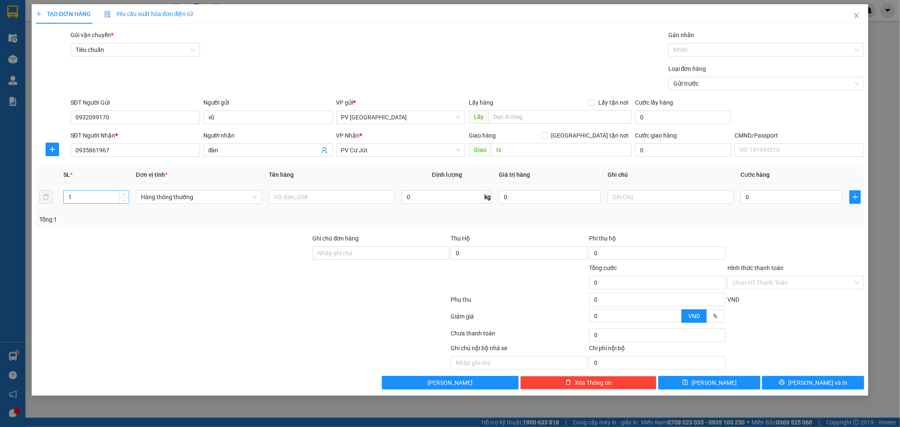
click at [84, 197] on input "1" at bounding box center [96, 197] width 65 height 13
type input "2"
type input "pt"
click at [507, 152] on input "tx" at bounding box center [561, 149] width 140 height 13
click at [657, 202] on input "text" at bounding box center [670, 196] width 126 height 13
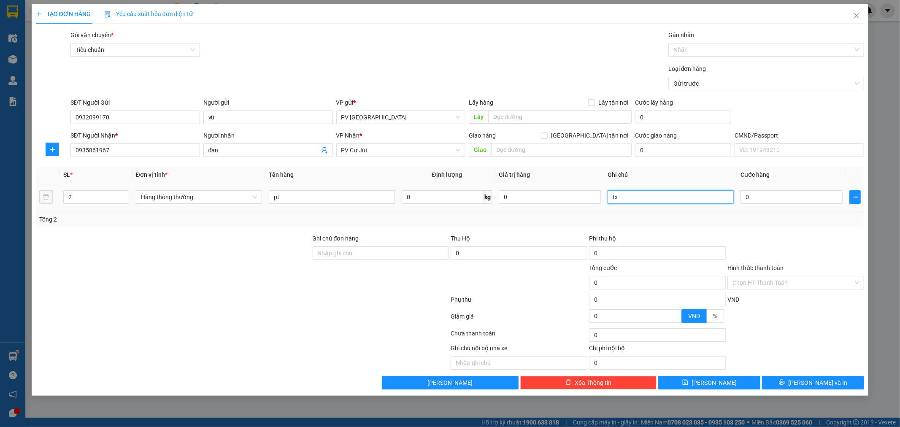
type input "tx"
type input "1"
type input "12"
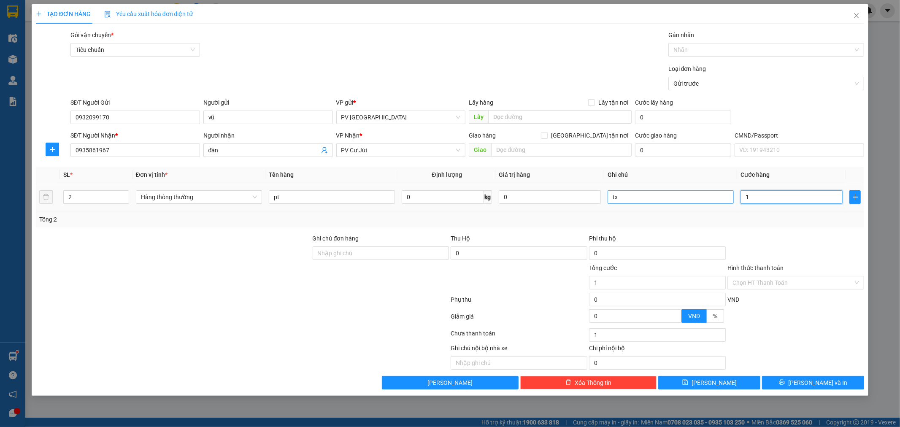
type input "12"
type input "120"
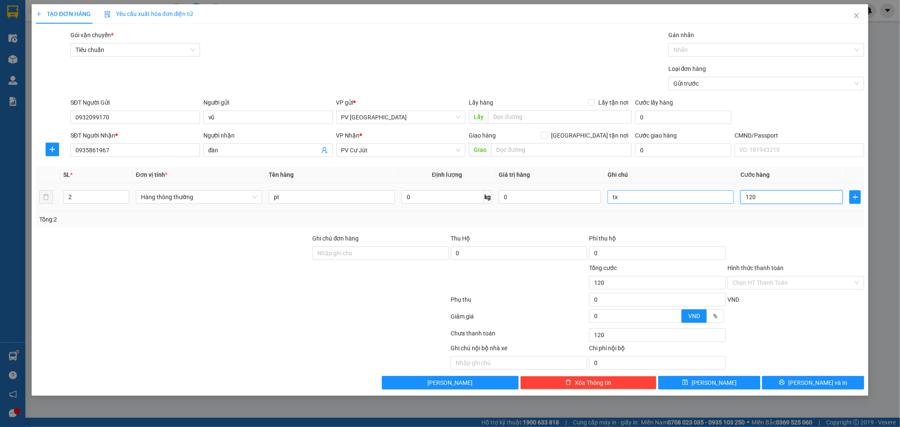
type input "1.200"
type input "12.000"
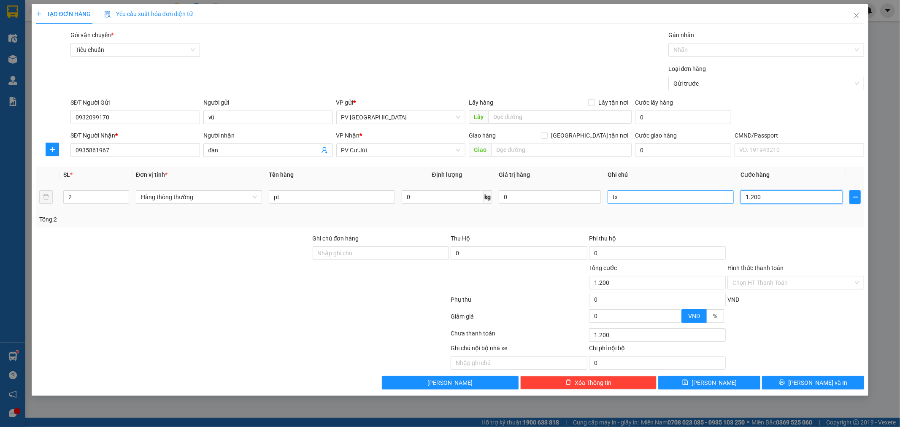
type input "12.000"
type input "120.000"
click at [855, 282] on div "Chọn HT Thanh Toán" at bounding box center [795, 282] width 137 height 13
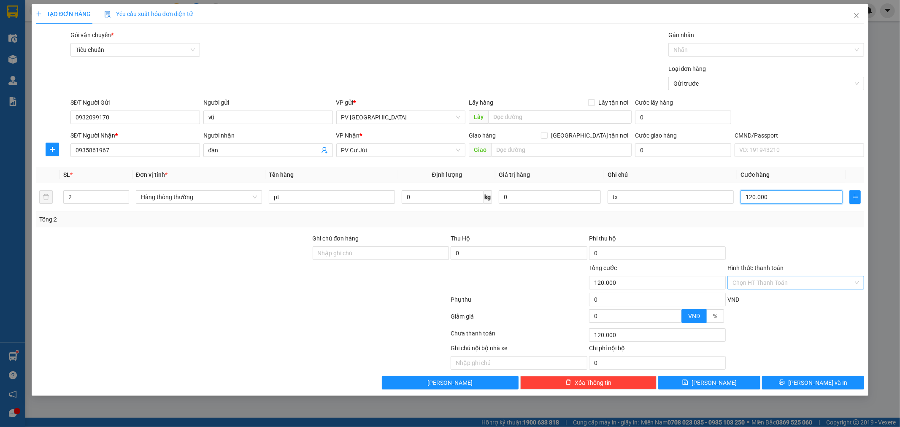
type input "120.000"
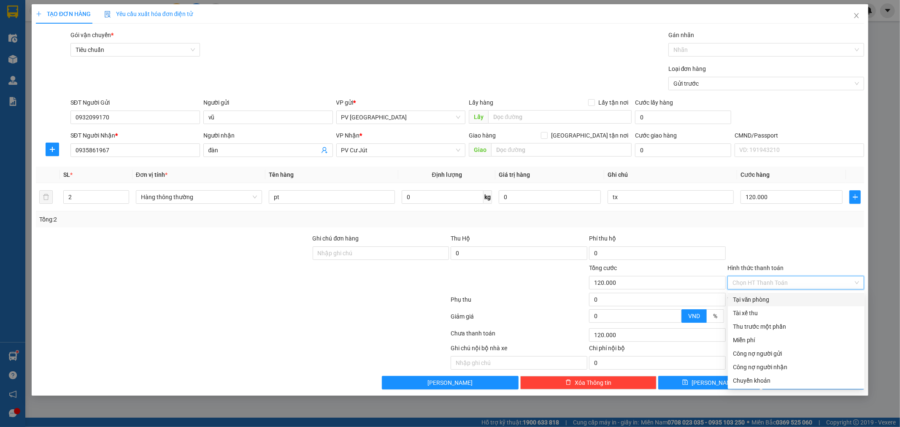
click at [847, 296] on div "Tại văn phòng" at bounding box center [796, 299] width 127 height 9
type input "0"
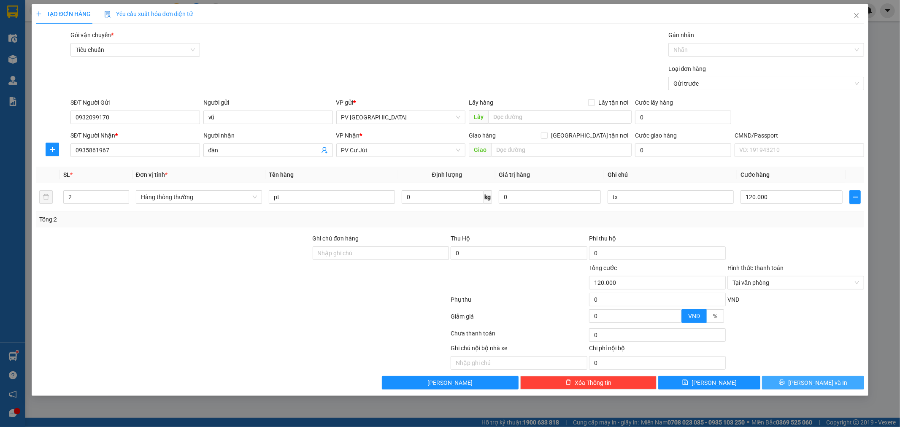
click at [811, 385] on span "[PERSON_NAME] và In" at bounding box center [817, 382] width 59 height 9
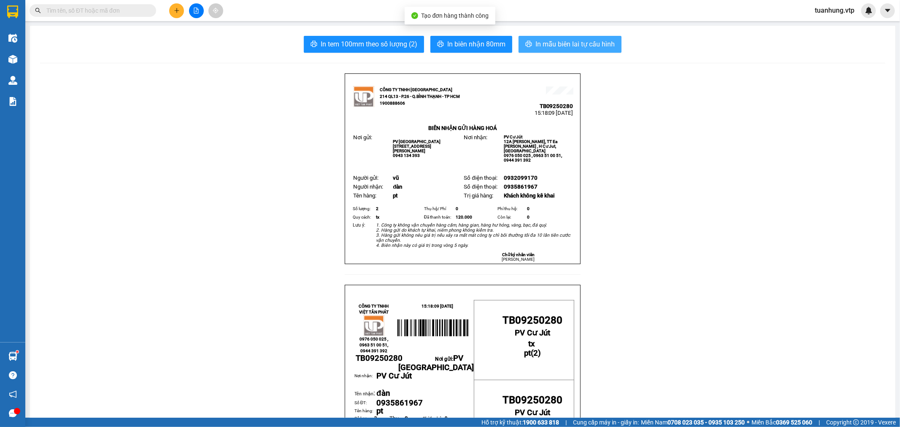
click at [588, 43] on span "In mẫu biên lai tự cấu hình" at bounding box center [574, 44] width 79 height 11
click at [176, 11] on icon "plus" at bounding box center [176, 10] width 5 height 0
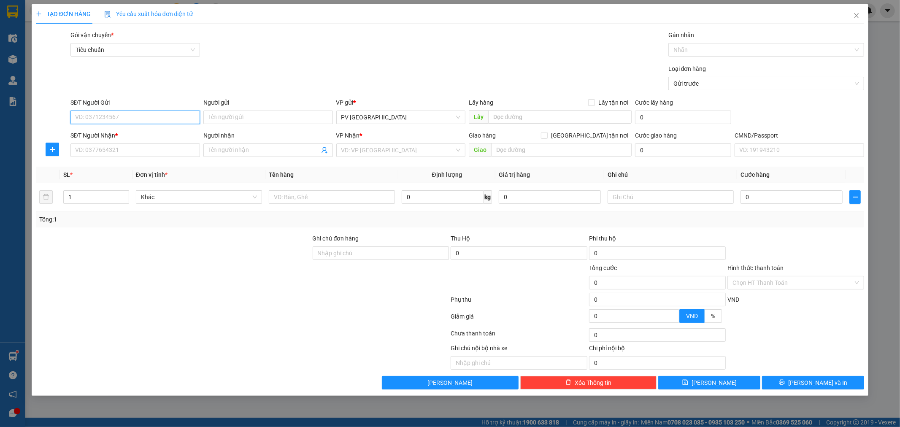
click at [178, 118] on input "SĐT Người Gửi" at bounding box center [135, 117] width 130 height 13
type input "0902567469"
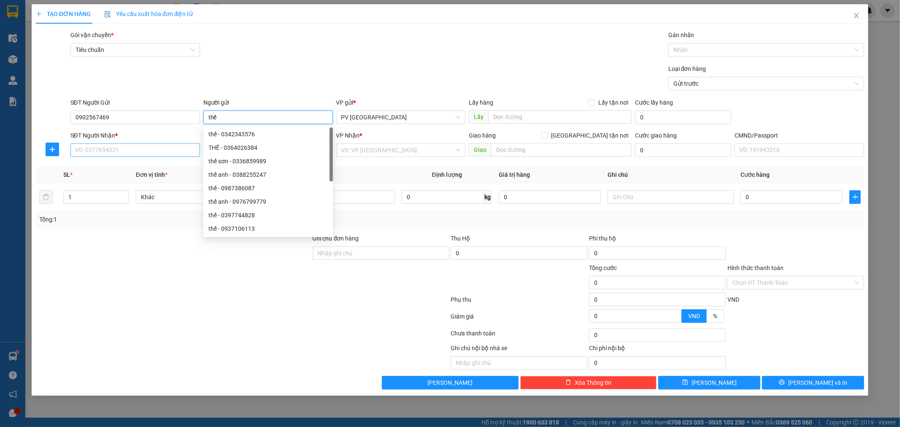
type input "thế"
click at [167, 154] on input "SĐT Người Nhận *" at bounding box center [135, 149] width 130 height 13
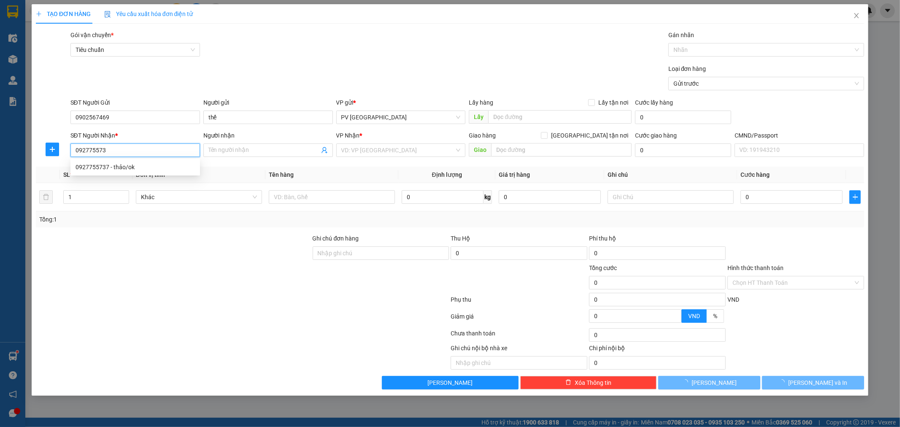
type input "0927755737"
click at [163, 166] on div "0927755737 - thảo/ok" at bounding box center [135, 166] width 119 height 9
type input "thảo/ok"
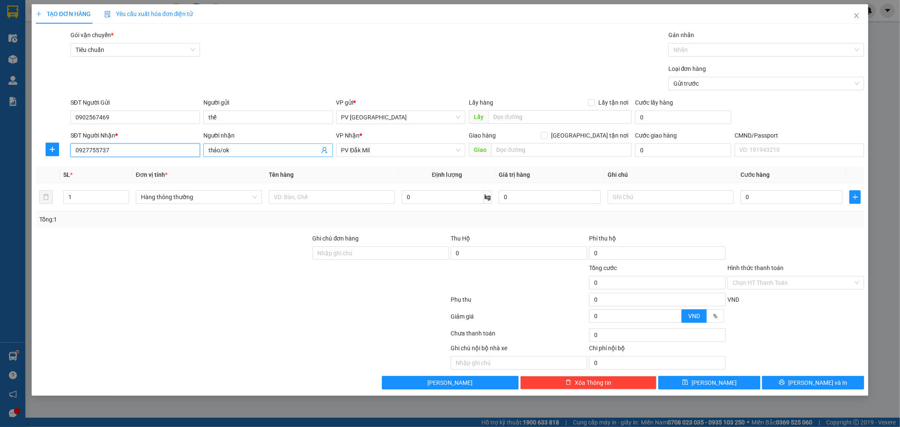
type input "0927755737"
click at [236, 153] on input "thảo/ok" at bounding box center [263, 150] width 111 height 9
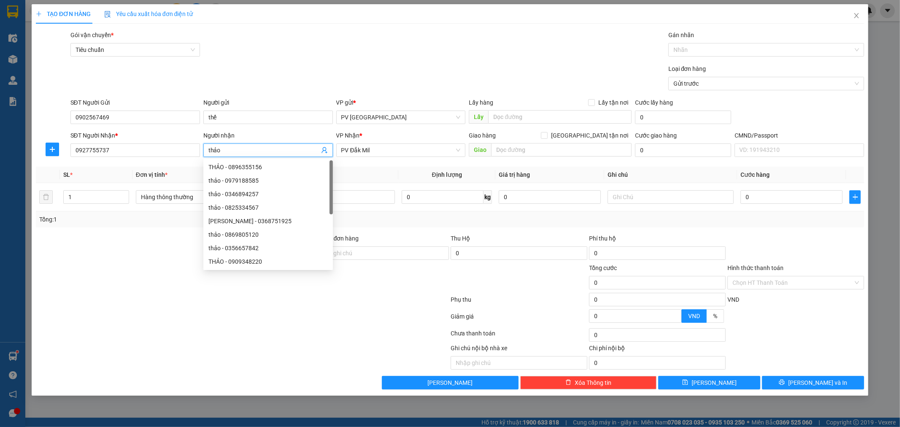
type input "thảo"
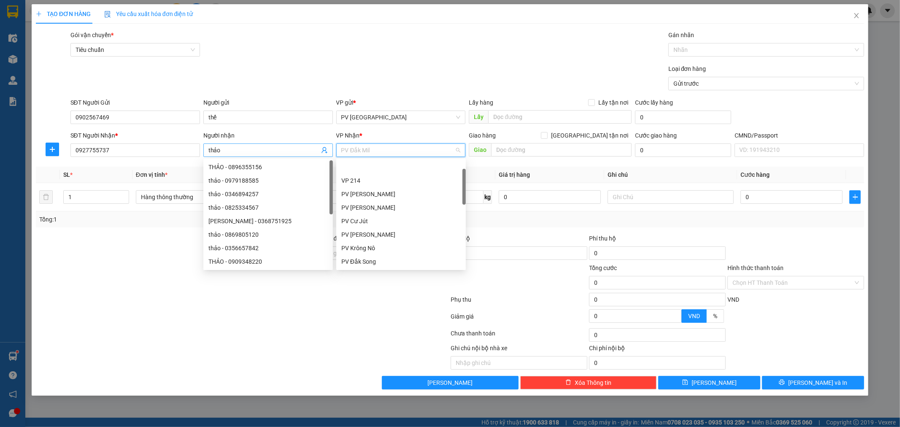
scroll to position [27, 0]
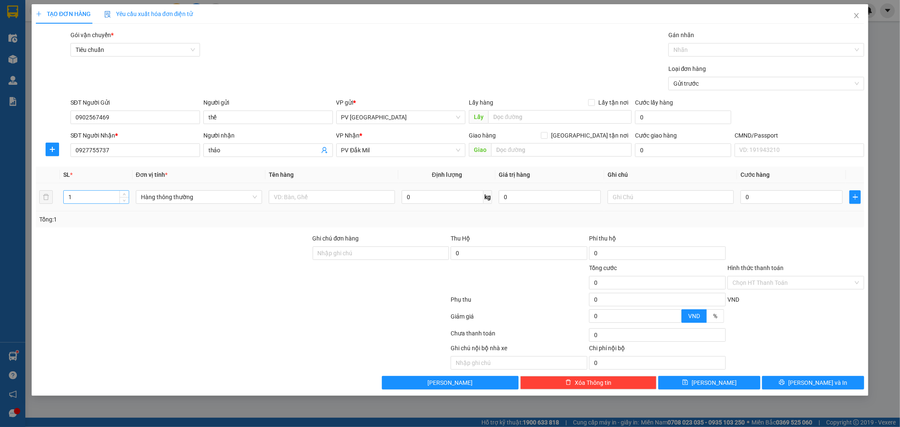
click at [77, 195] on input "1" at bounding box center [96, 197] width 65 height 13
type input "2"
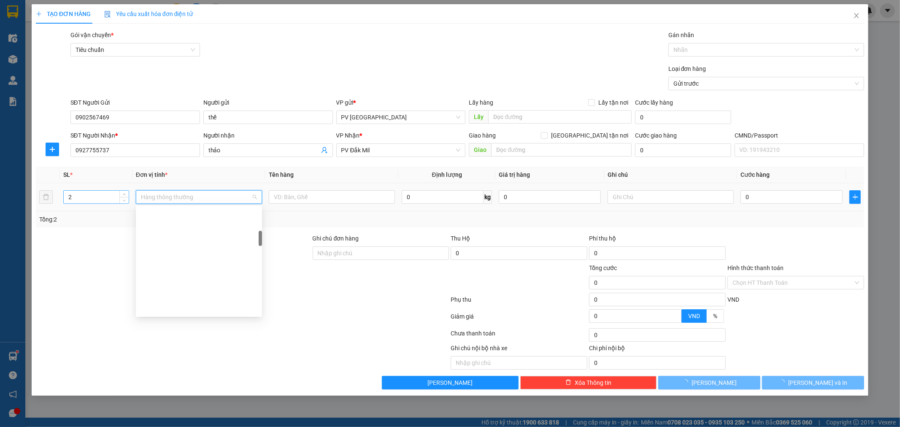
scroll to position [175, 0]
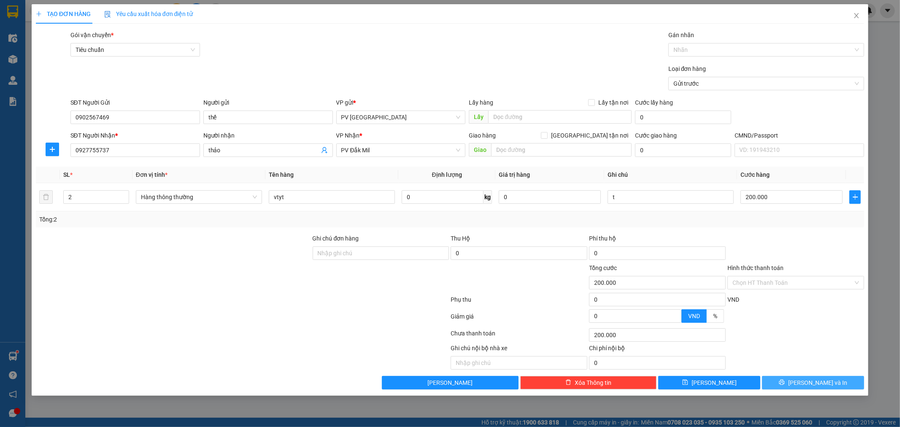
click at [840, 382] on button "[PERSON_NAME] và In" at bounding box center [813, 382] width 102 height 13
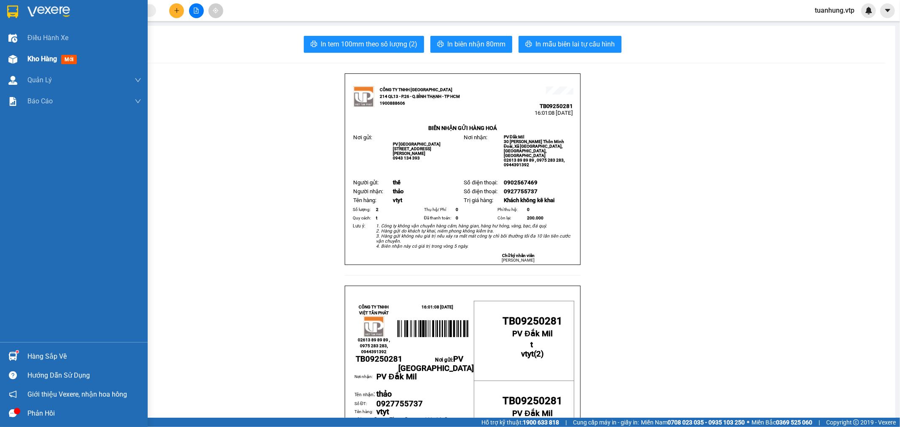
click at [16, 61] on img at bounding box center [12, 59] width 9 height 9
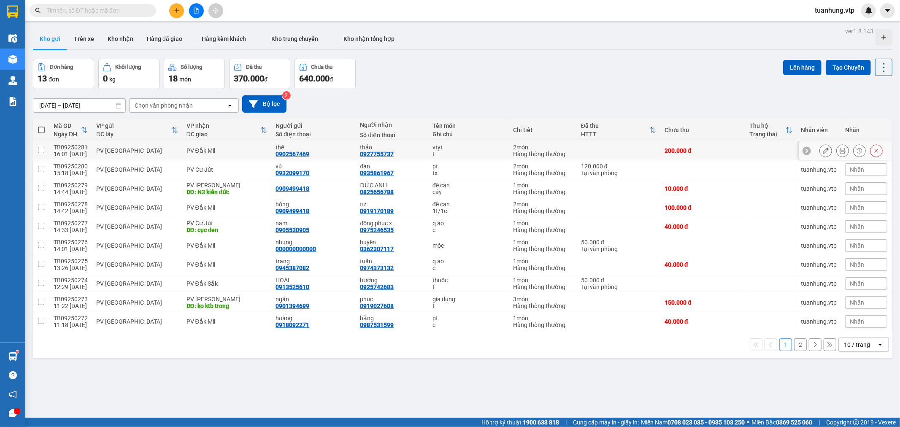
click at [823, 150] on icon at bounding box center [826, 151] width 6 height 6
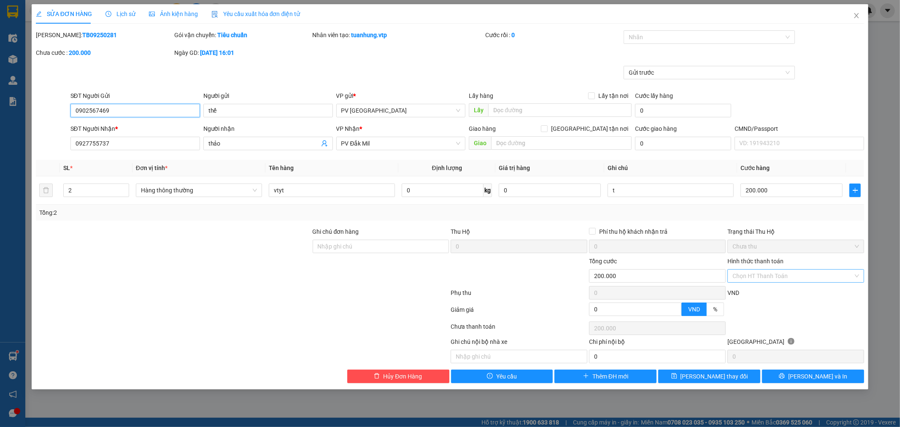
click at [858, 275] on div "Chọn HT Thanh Toán" at bounding box center [795, 275] width 137 height 13
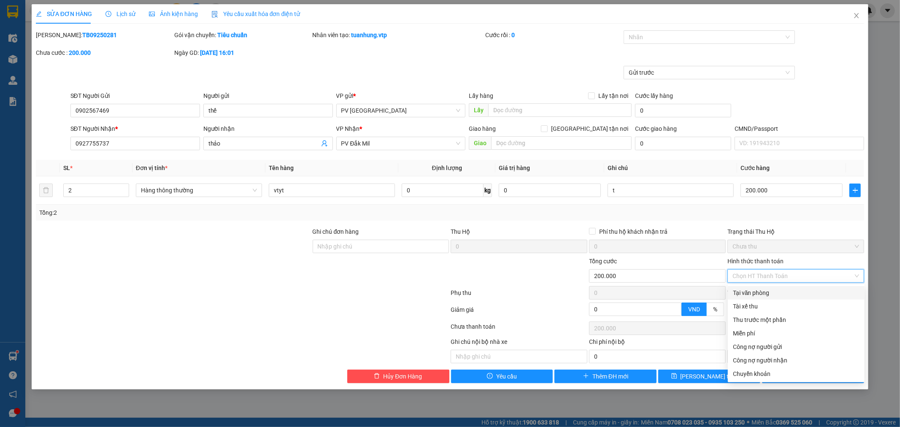
click at [832, 288] on div "Tại văn phòng" at bounding box center [796, 292] width 127 height 9
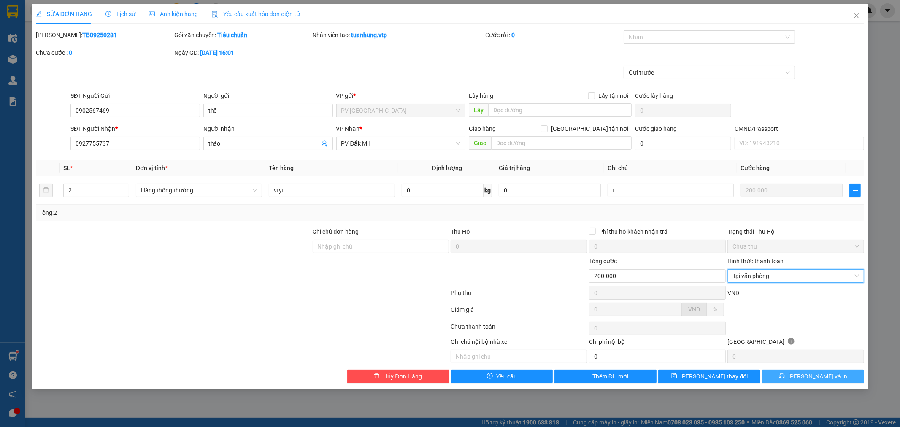
click at [785, 375] on icon "printer" at bounding box center [782, 376] width 6 height 6
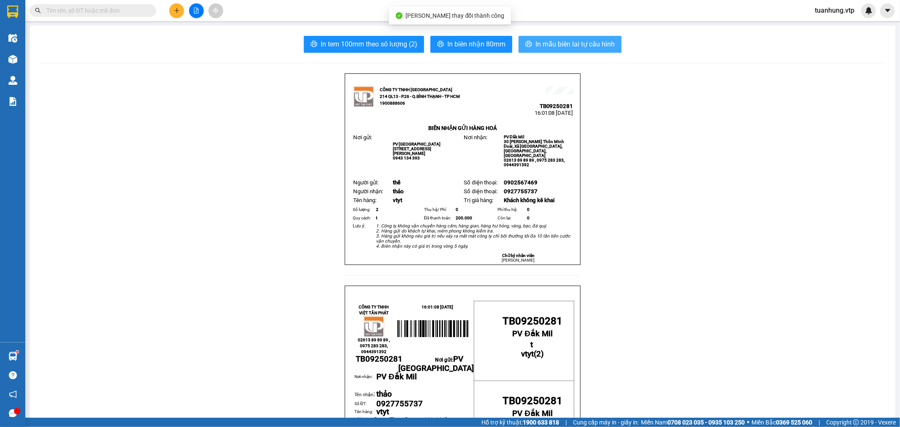
click at [556, 49] on button "In mẫu biên lai tự cấu hình" at bounding box center [569, 44] width 103 height 17
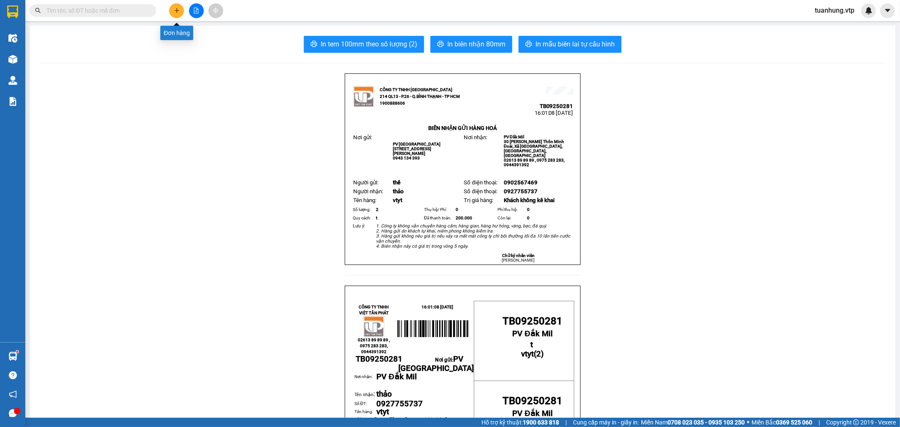
click at [177, 10] on icon "plus" at bounding box center [177, 11] width 6 height 6
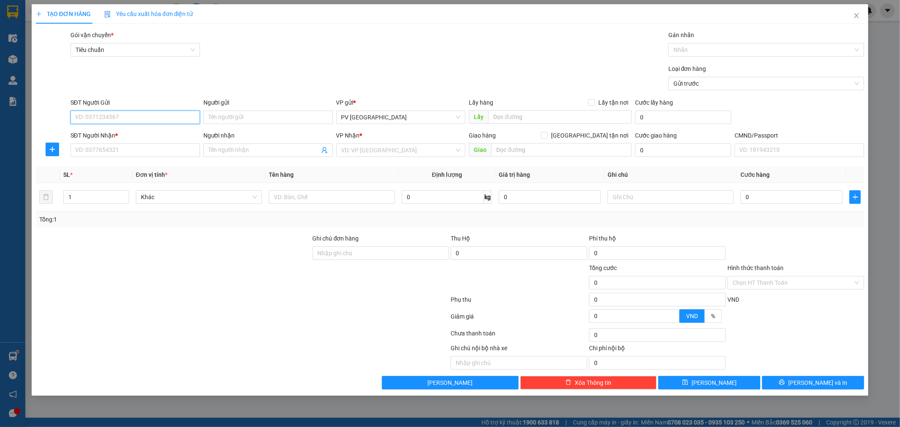
click at [146, 121] on input "SĐT Người Gửi" at bounding box center [135, 117] width 130 height 13
click at [145, 135] on div "0986439668 - hoàng" at bounding box center [135, 134] width 119 height 9
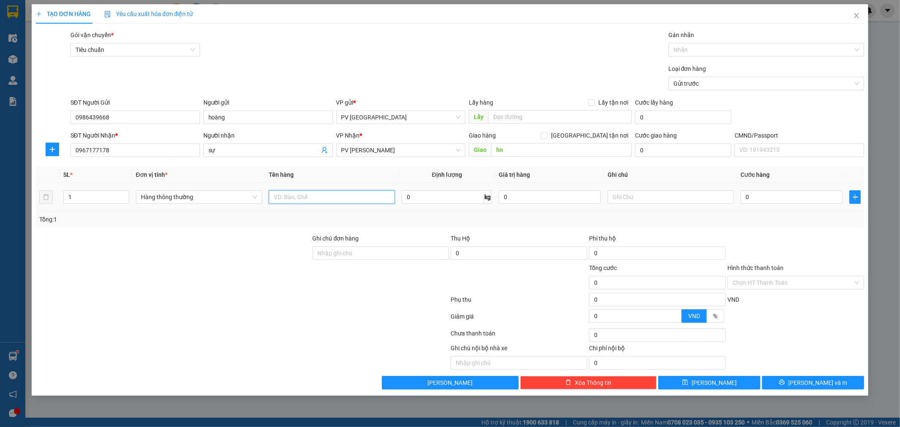
click at [352, 198] on input "text" at bounding box center [332, 196] width 126 height 13
click at [828, 387] on span "[PERSON_NAME] và In" at bounding box center [817, 382] width 59 height 9
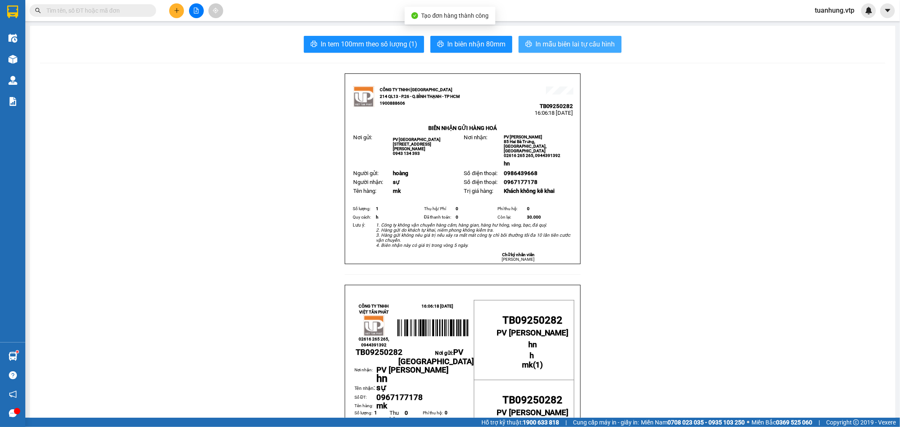
click at [585, 43] on span "In mẫu biên lai tự cấu hình" at bounding box center [574, 44] width 79 height 11
